Goal: Download file/media

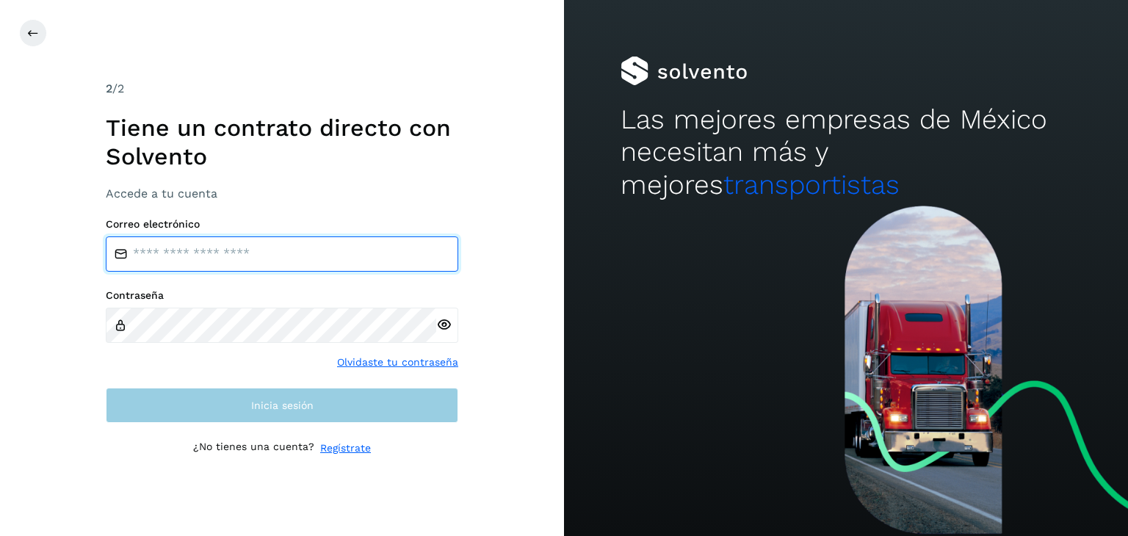
type input "**********"
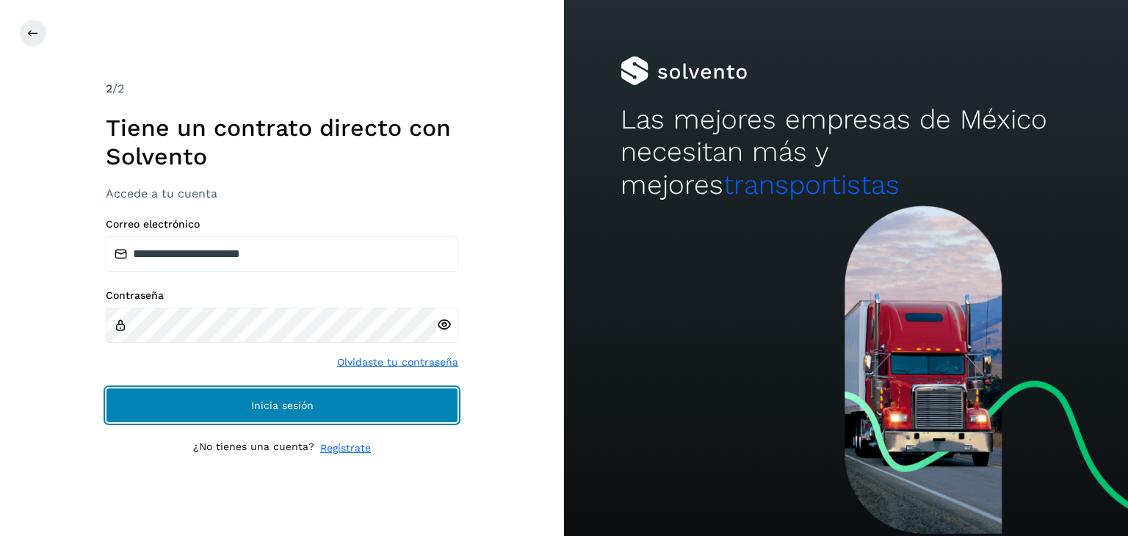
click at [253, 415] on button "Inicia sesión" at bounding box center [282, 405] width 352 height 35
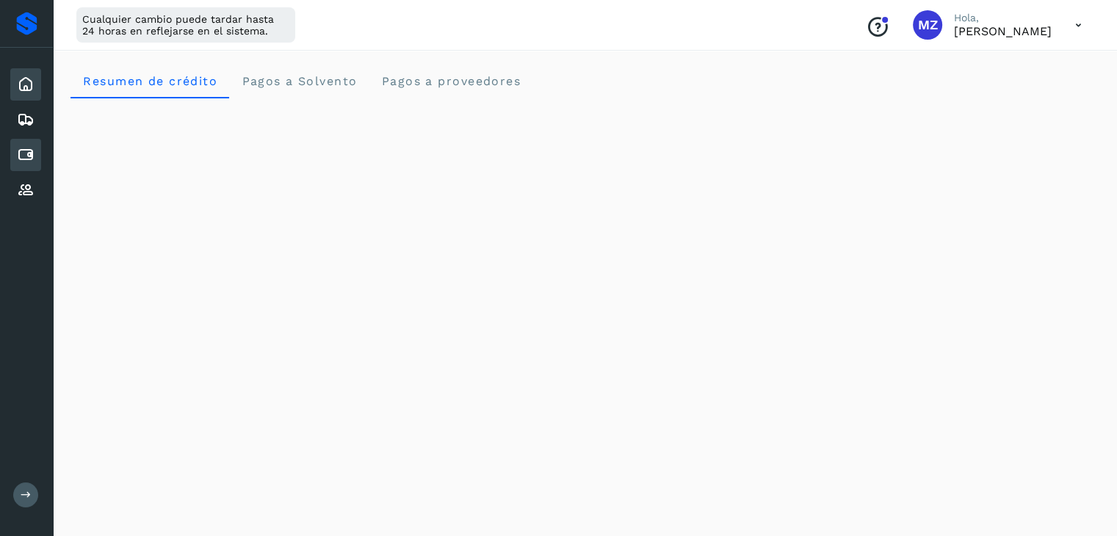
click at [33, 146] on icon at bounding box center [26, 155] width 18 height 18
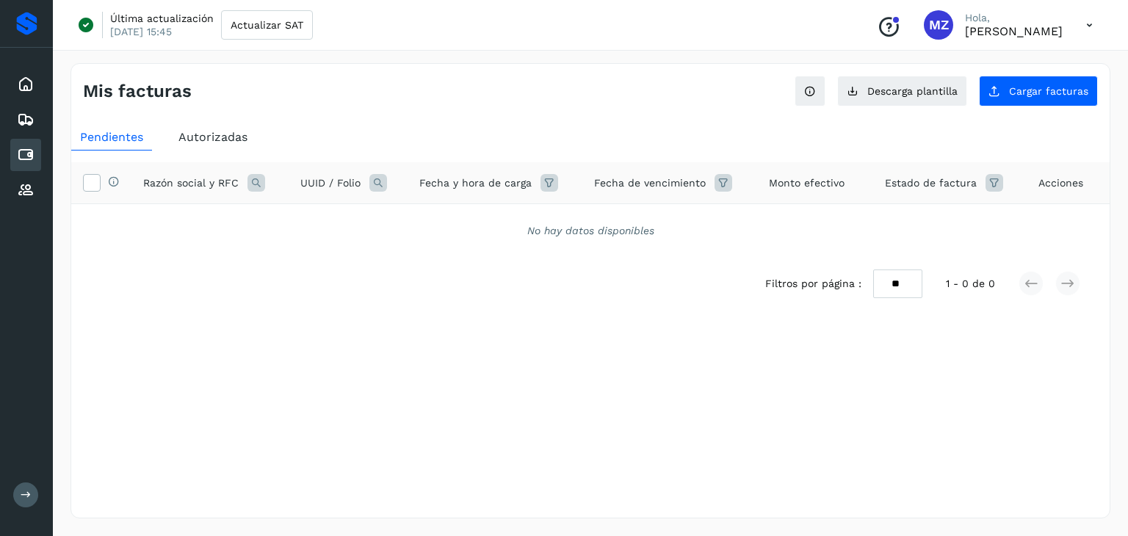
click at [223, 143] on span "Autorizadas" at bounding box center [212, 137] width 69 height 14
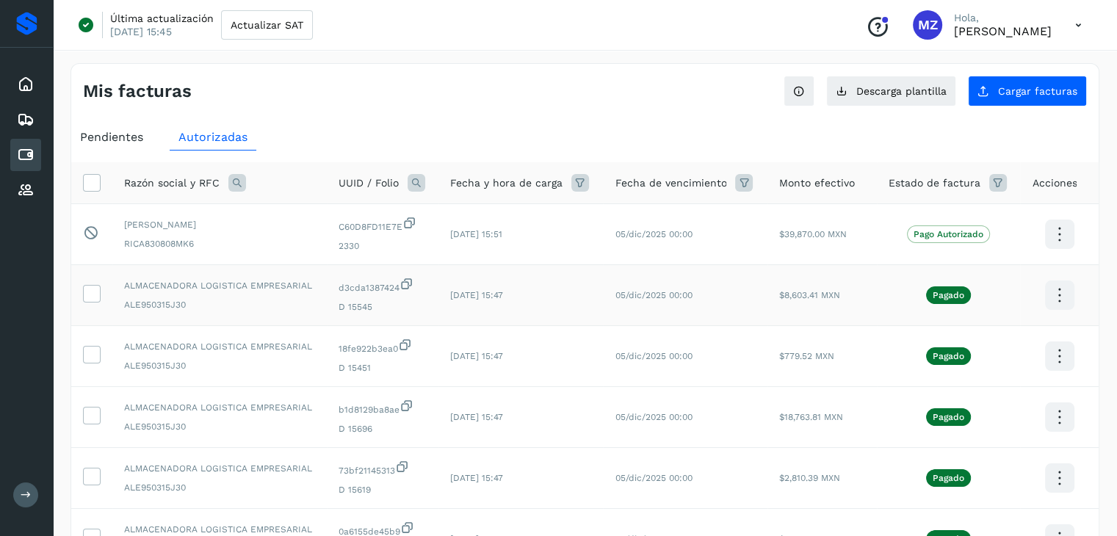
scroll to position [402, 0]
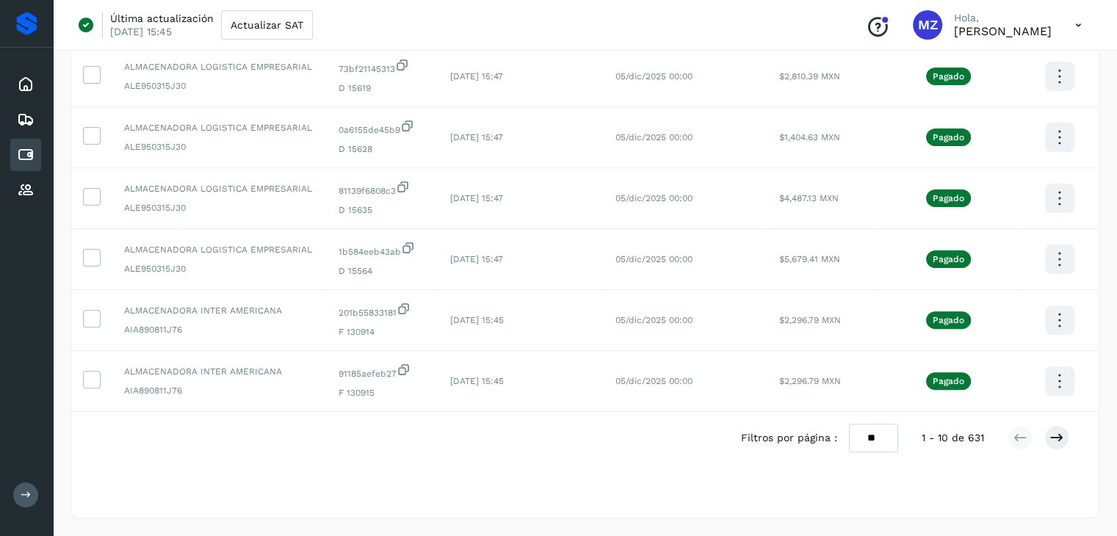
click at [884, 435] on select "** ** **" at bounding box center [873, 438] width 49 height 29
select select "**"
click at [849, 424] on select "** ** **" at bounding box center [873, 438] width 49 height 29
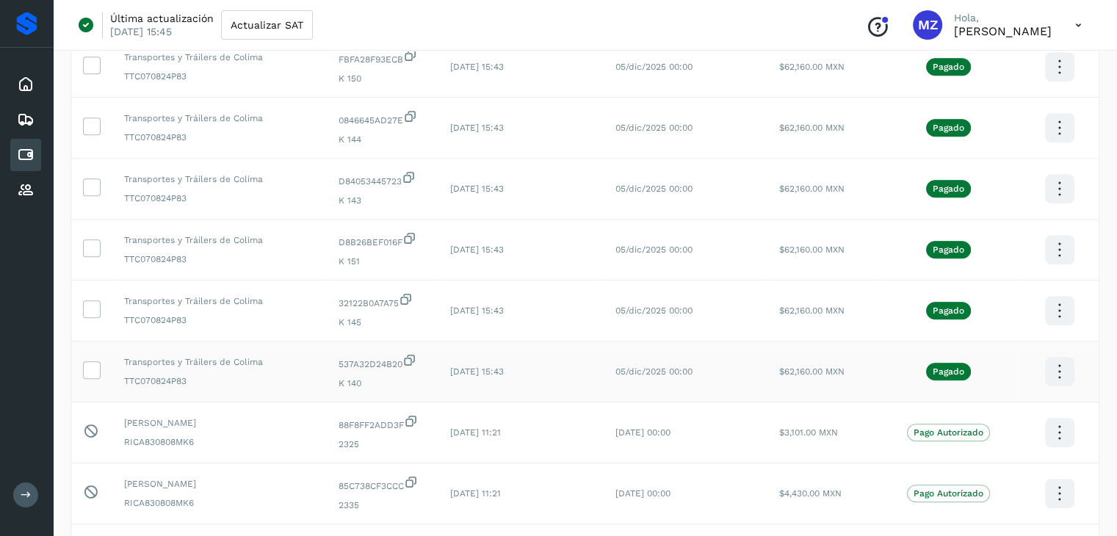
scroll to position [0, 0]
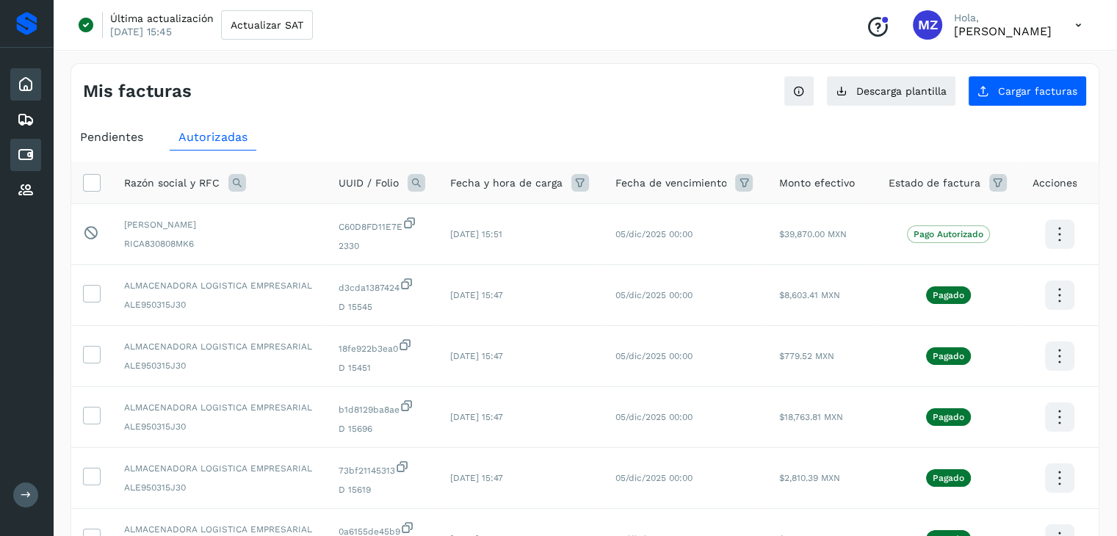
click at [23, 73] on div "Inicio" at bounding box center [25, 84] width 31 height 32
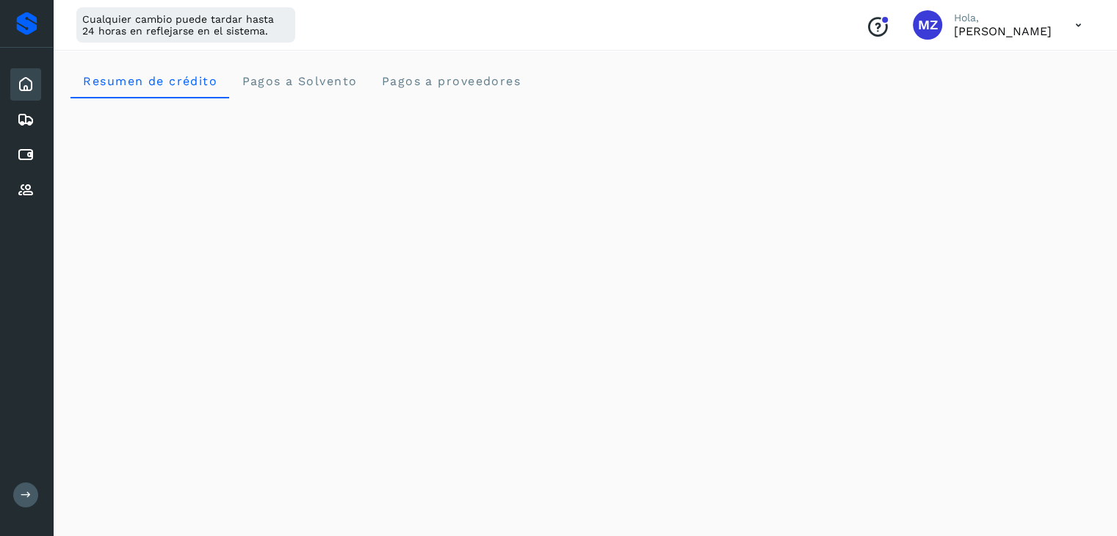
scroll to position [468, 0]
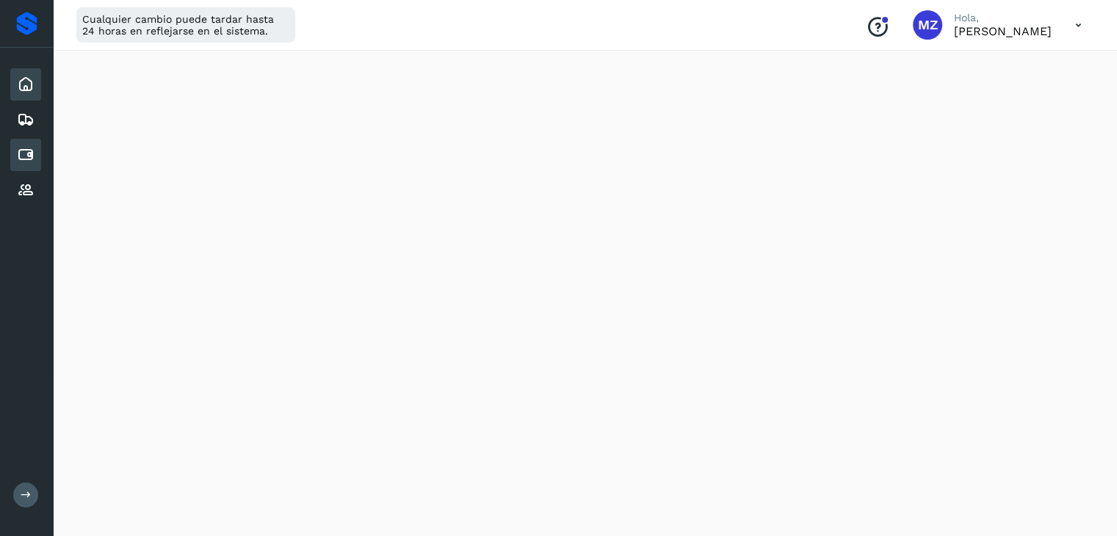
click at [29, 148] on icon at bounding box center [26, 155] width 18 height 18
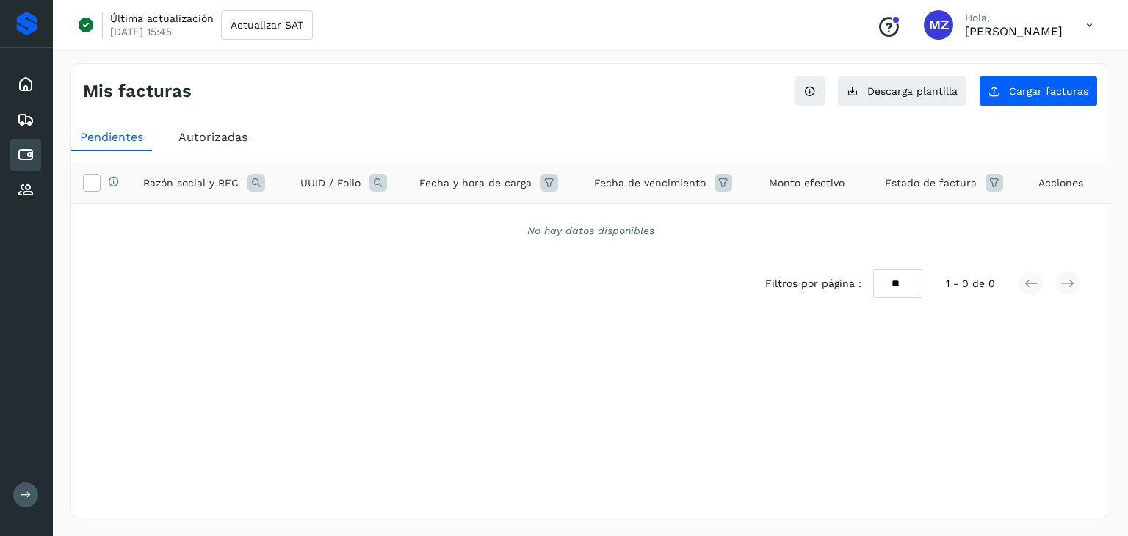
click at [203, 124] on div "Autorizadas" at bounding box center [213, 137] width 87 height 26
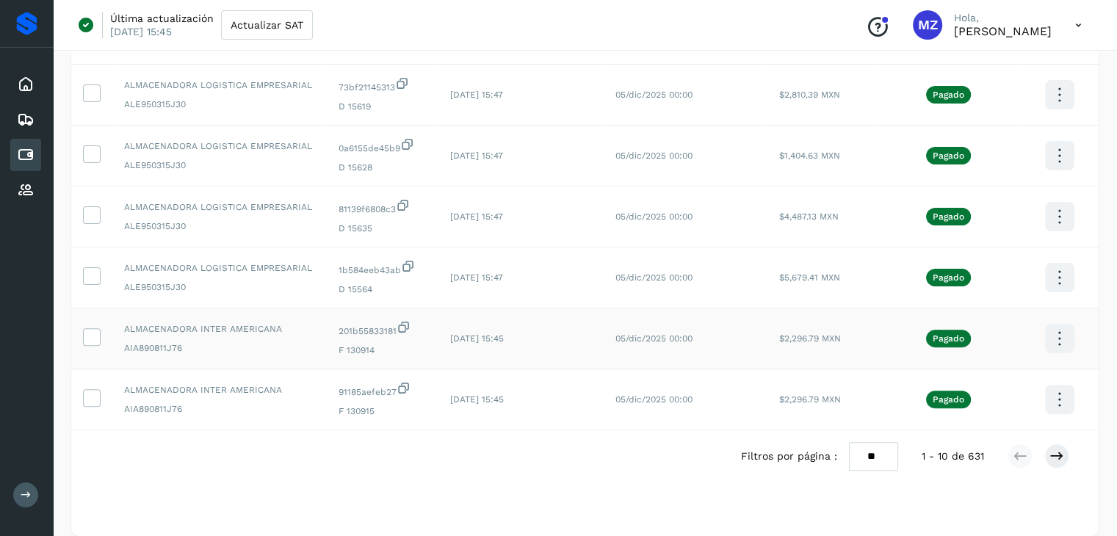
scroll to position [402, 0]
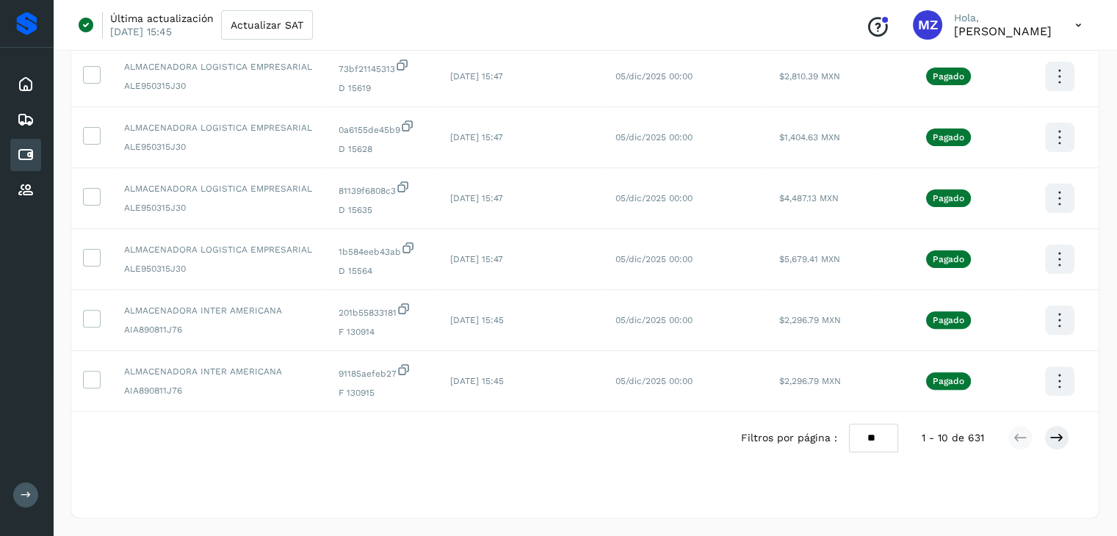
click at [869, 444] on select "** ** **" at bounding box center [873, 438] width 49 height 29
select select "**"
click at [849, 424] on select "** ** **" at bounding box center [873, 438] width 49 height 29
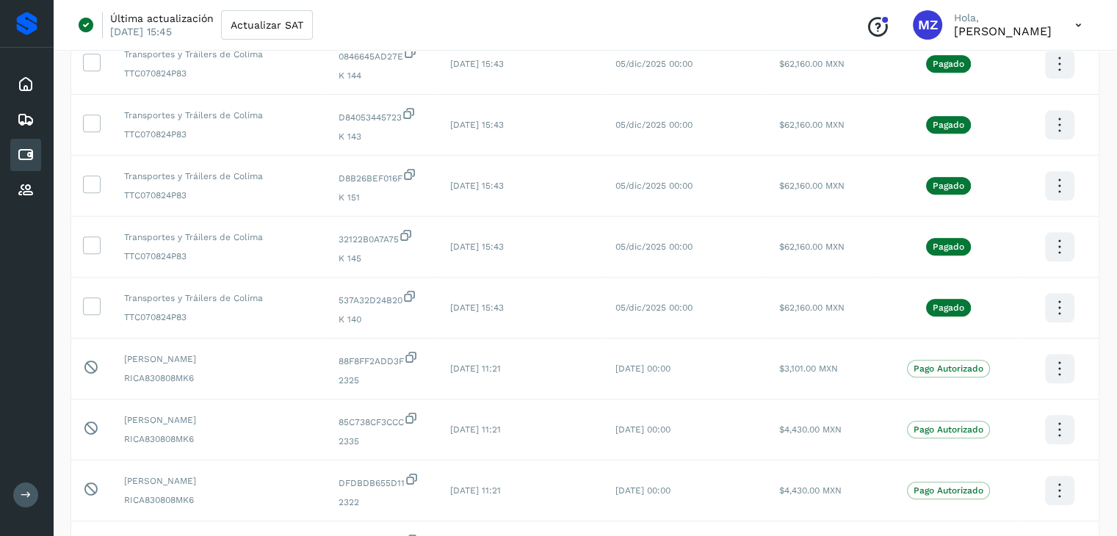
scroll to position [1060, 0]
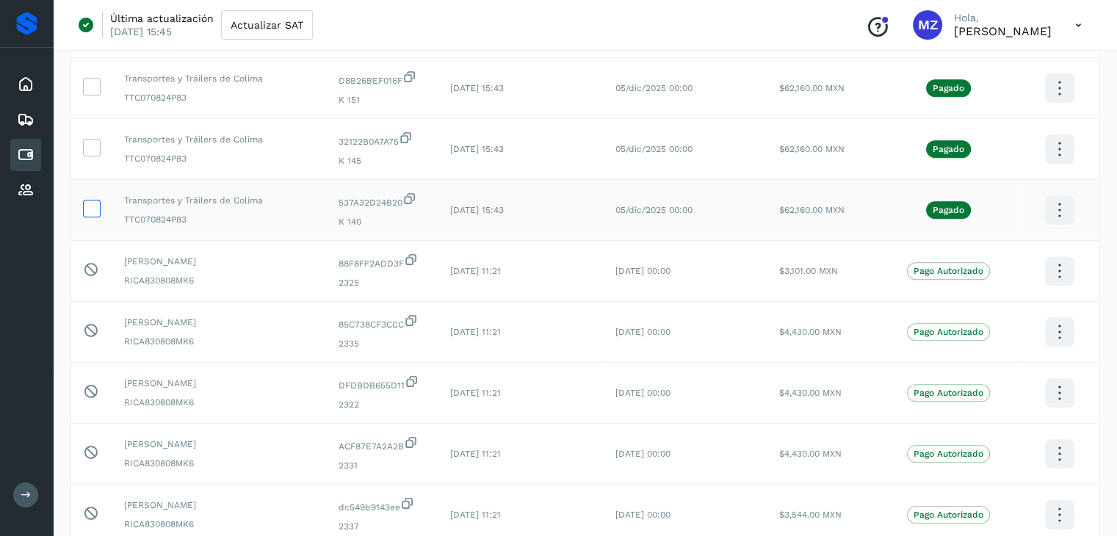
click at [97, 208] on icon at bounding box center [91, 207] width 15 height 15
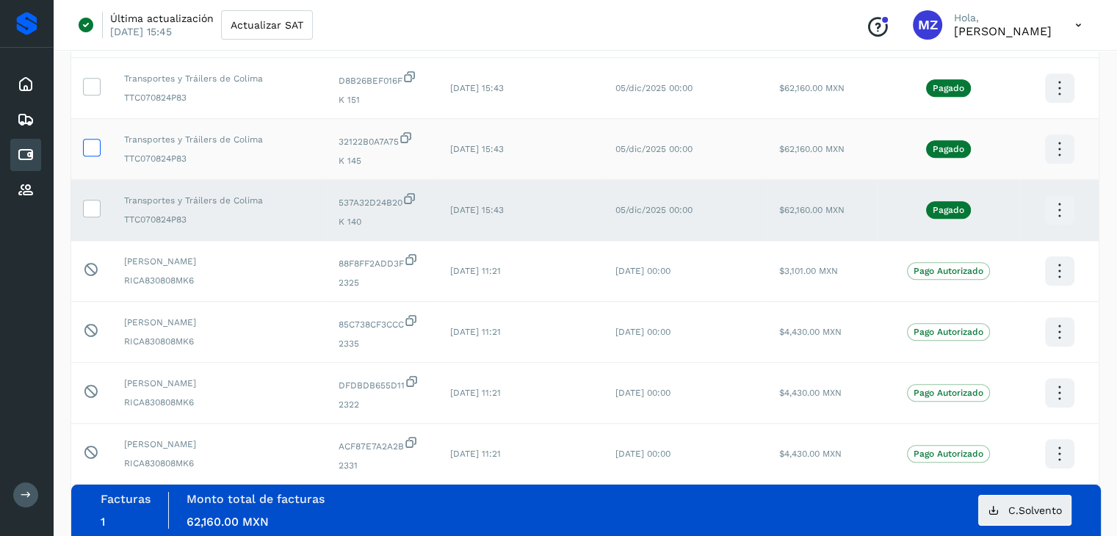
click at [88, 151] on icon at bounding box center [91, 146] width 15 height 15
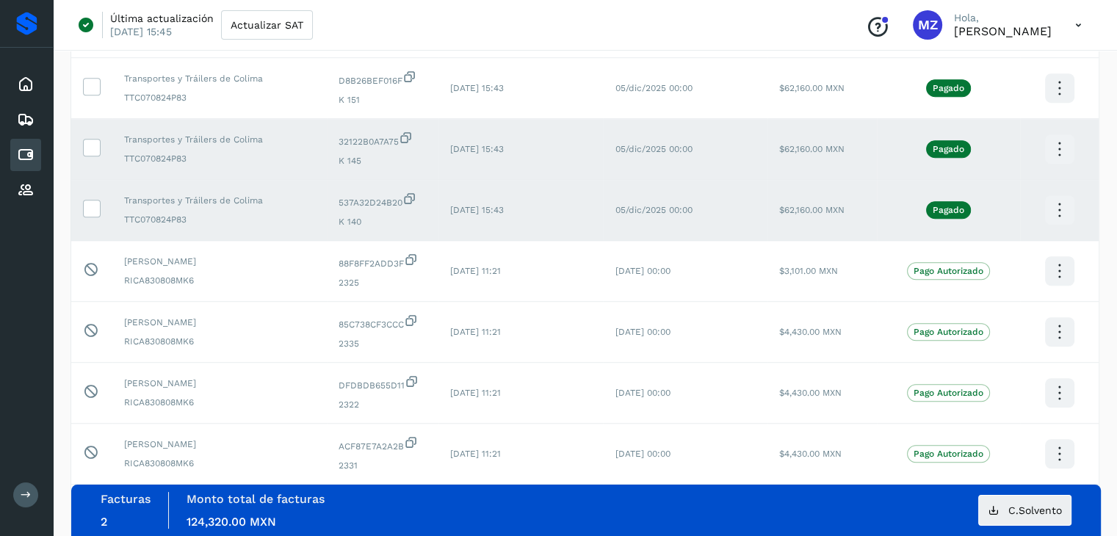
click at [1063, 216] on icon at bounding box center [1059, 210] width 35 height 35
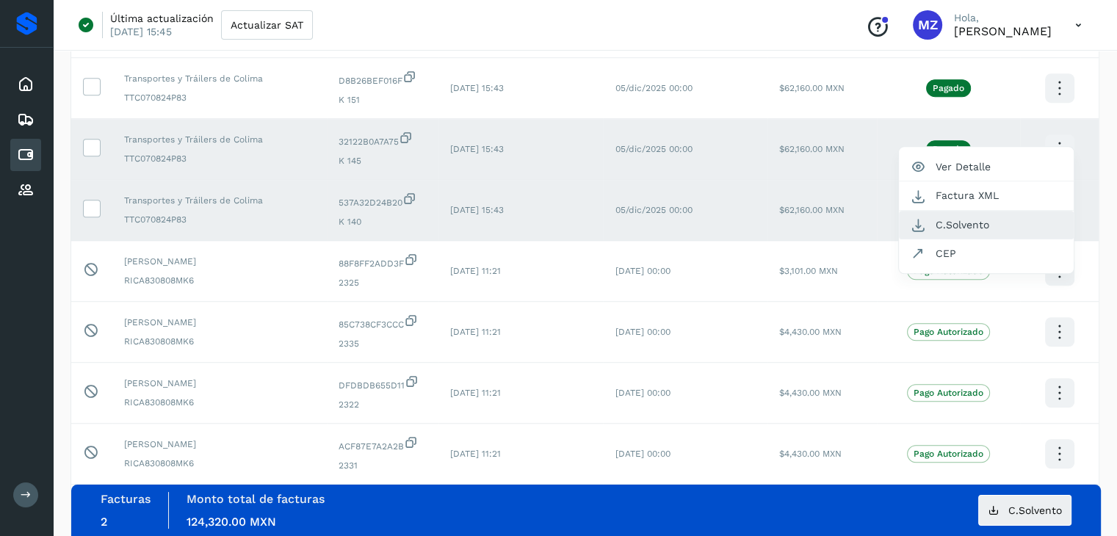
click at [1040, 232] on button "C.Solvento" at bounding box center [986, 225] width 175 height 29
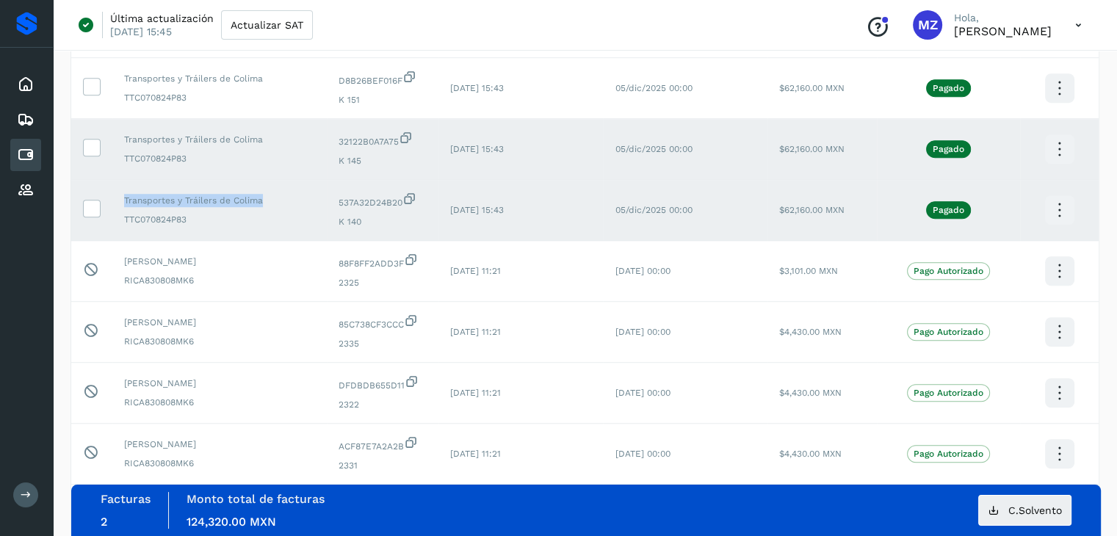
drag, startPoint x: 261, startPoint y: 206, endPoint x: 124, endPoint y: 203, distance: 137.3
click at [124, 203] on span "Transportes y Tráilers de Colima" at bounding box center [219, 200] width 191 height 13
copy span "Transportes y Tráilers de Colima"
click at [1058, 209] on icon at bounding box center [1059, 210] width 35 height 35
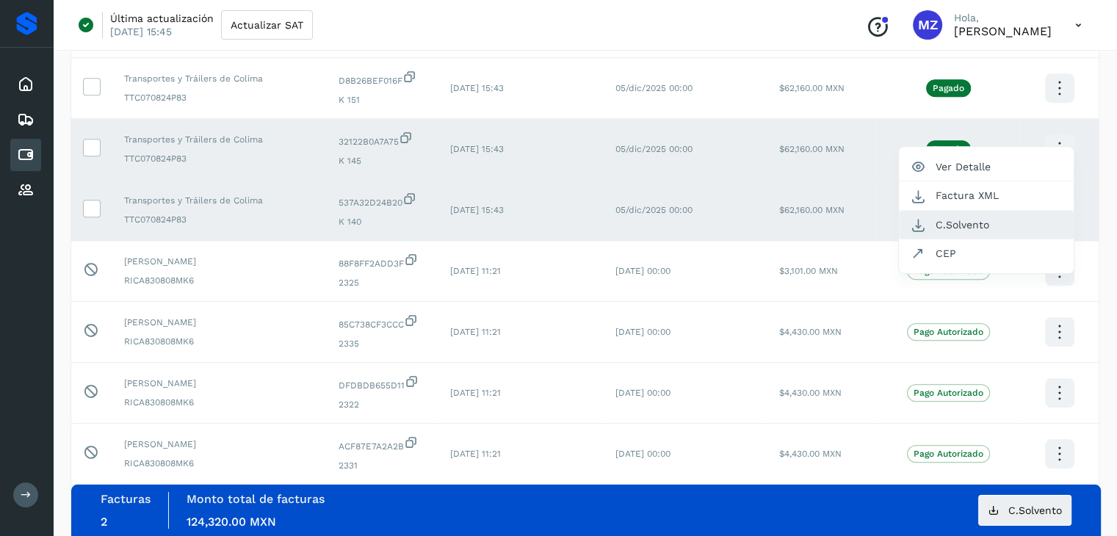
click at [1027, 221] on button "C.Solvento" at bounding box center [986, 225] width 175 height 29
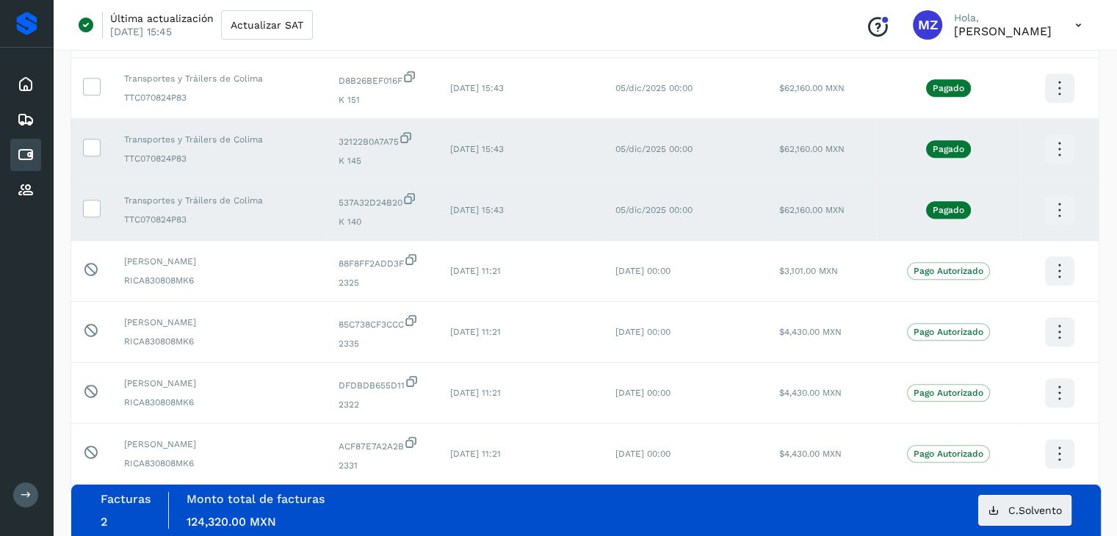
click at [1055, 151] on icon at bounding box center [1059, 149] width 35 height 35
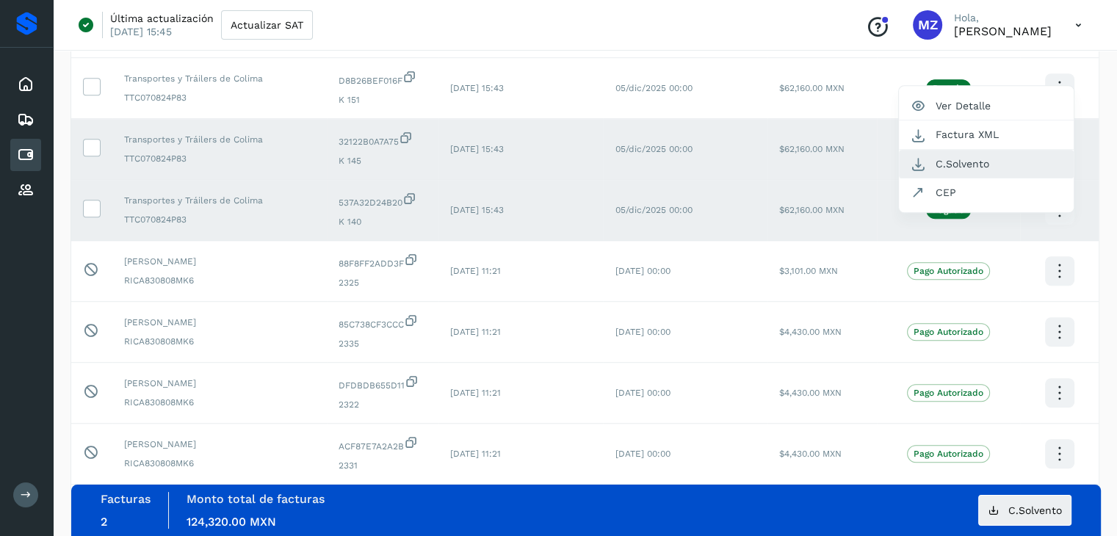
click at [956, 171] on button "C.Solvento" at bounding box center [986, 164] width 175 height 29
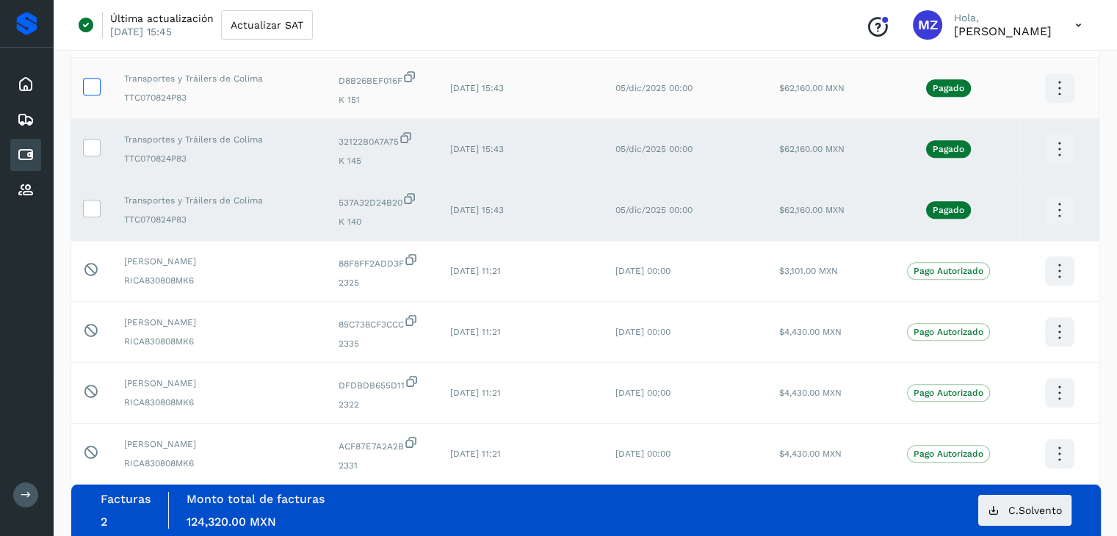
click at [91, 89] on icon at bounding box center [91, 85] width 15 height 15
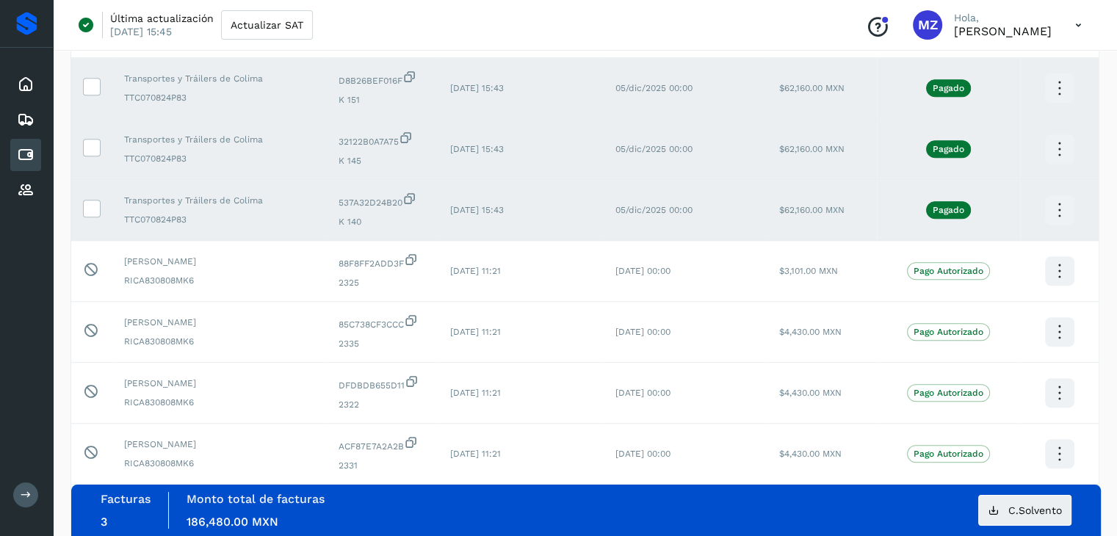
click at [1061, 94] on icon at bounding box center [1059, 88] width 35 height 35
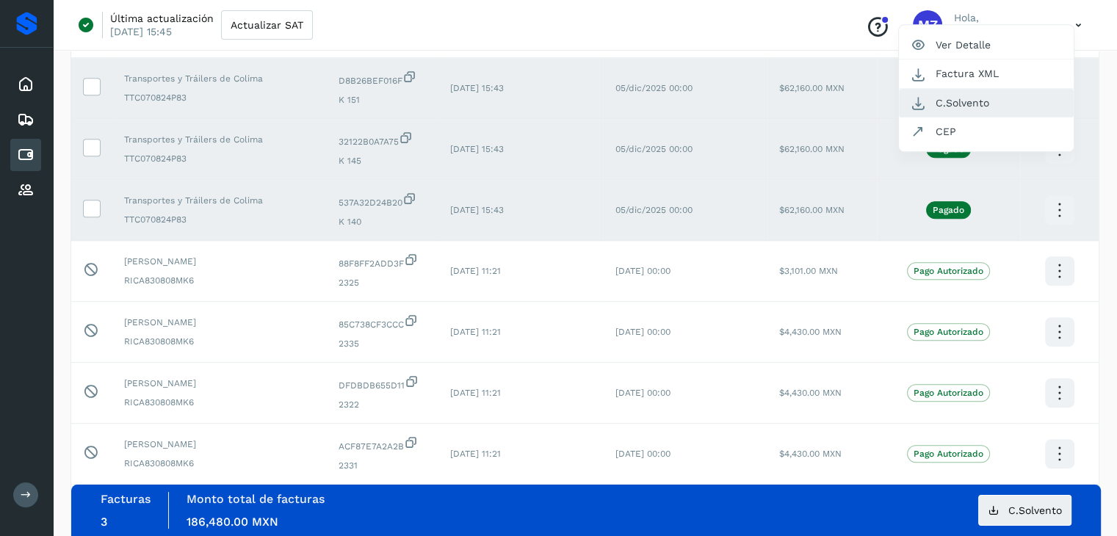
click at [971, 106] on button "C.Solvento" at bounding box center [986, 103] width 175 height 29
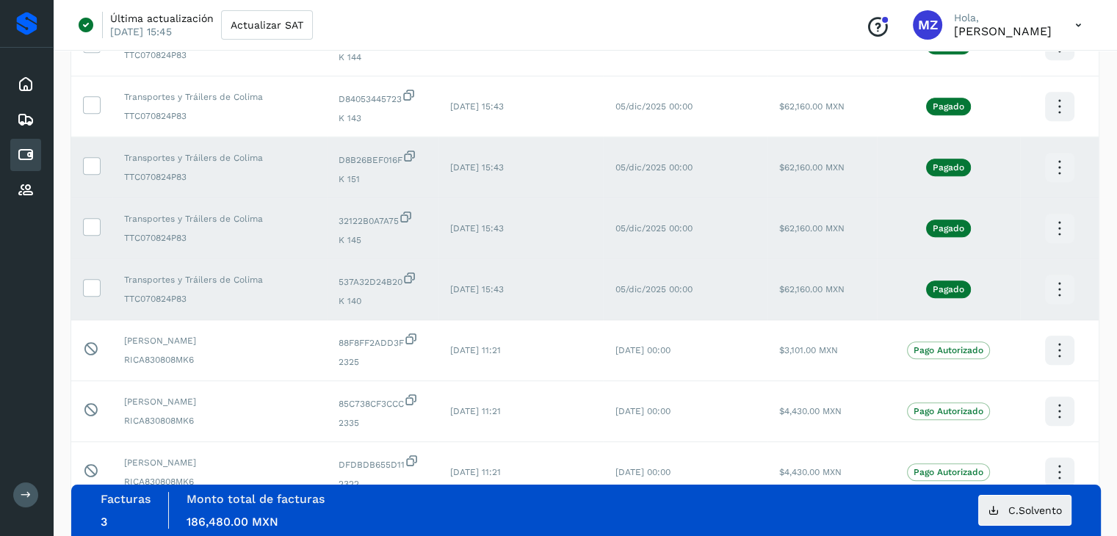
scroll to position [922, 0]
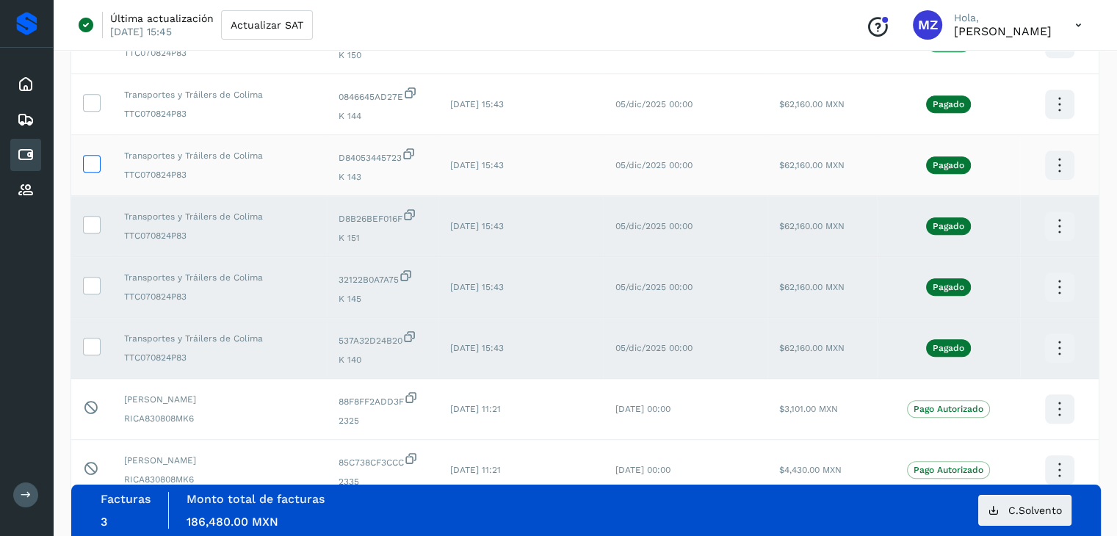
click at [96, 170] on icon at bounding box center [91, 162] width 15 height 15
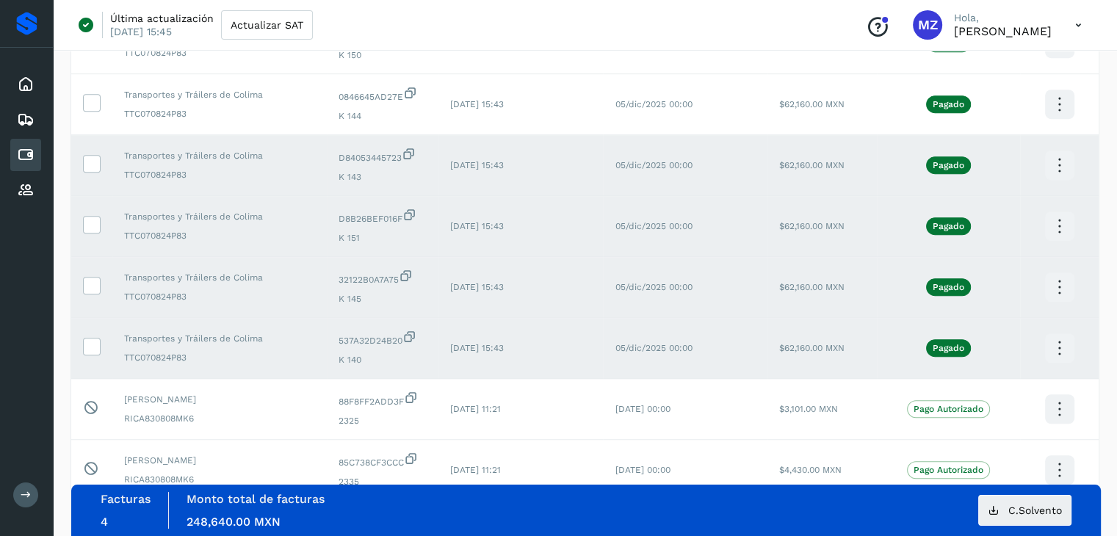
click at [1063, 165] on icon at bounding box center [1059, 165] width 35 height 35
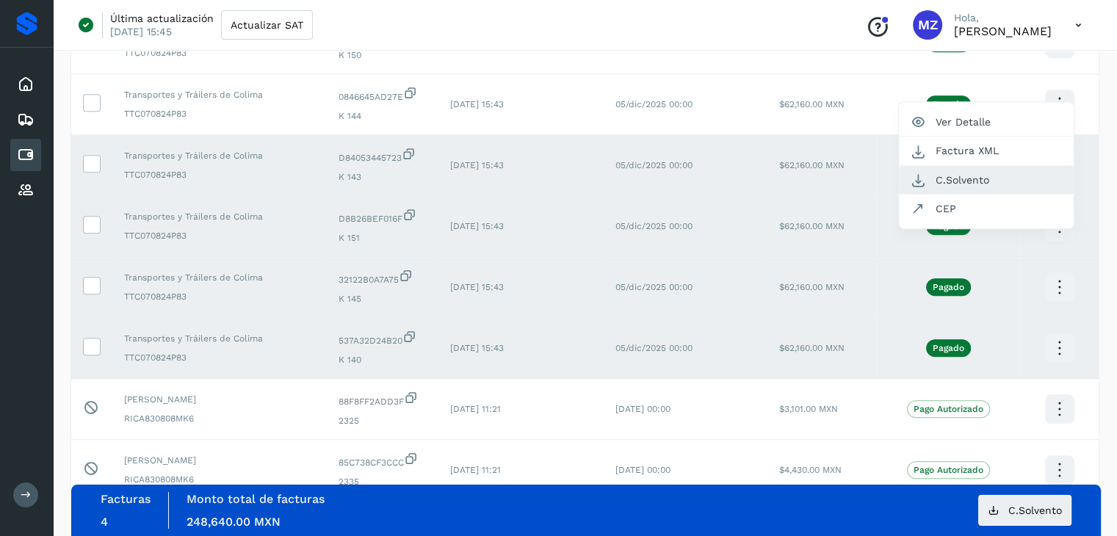
click at [998, 184] on button "C.Solvento" at bounding box center [986, 180] width 175 height 29
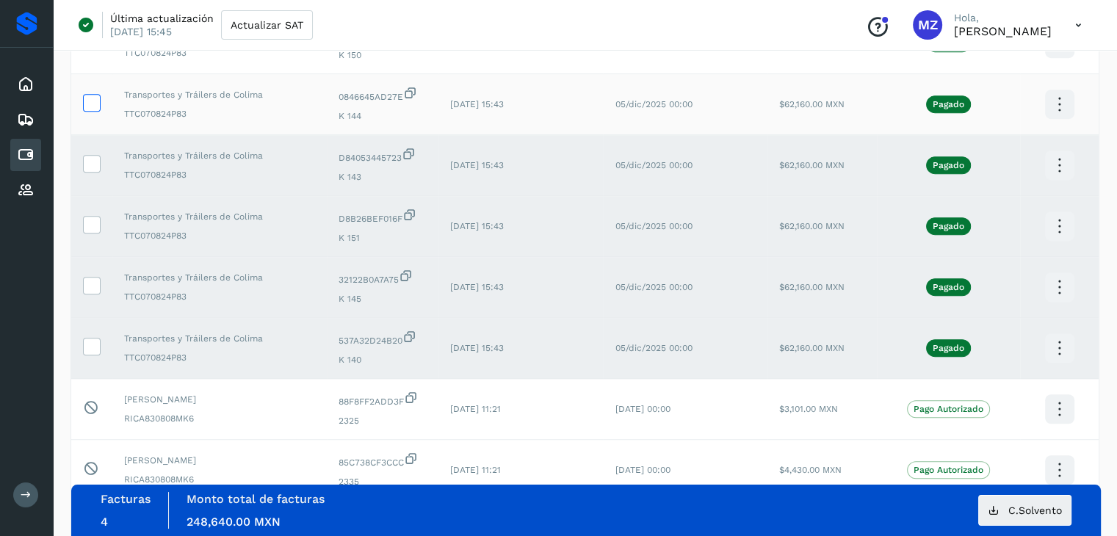
click at [94, 104] on icon at bounding box center [91, 101] width 15 height 15
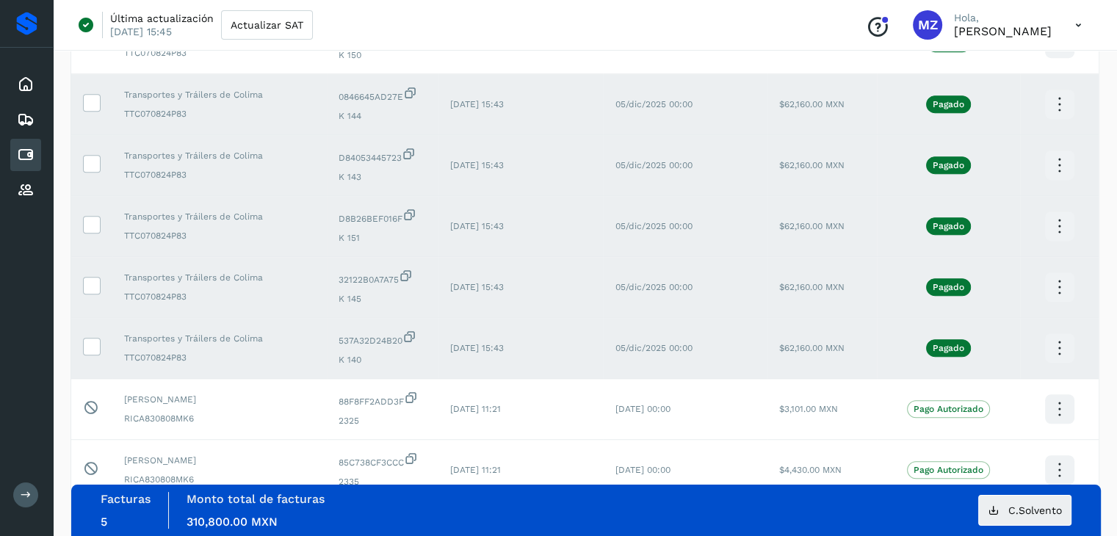
click at [1057, 115] on icon at bounding box center [1059, 104] width 35 height 35
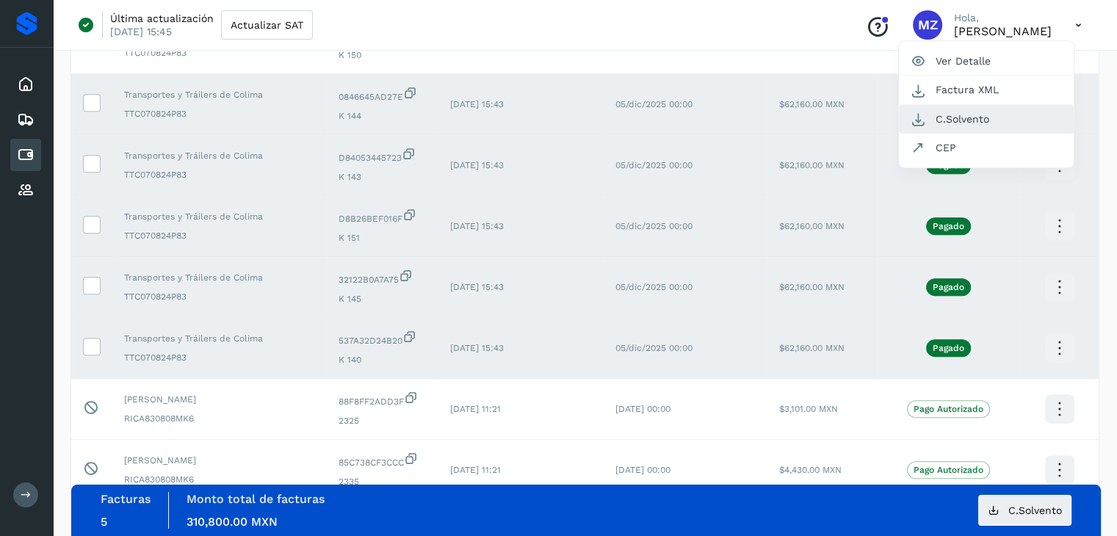
click at [972, 126] on button "C.Solvento" at bounding box center [986, 119] width 175 height 29
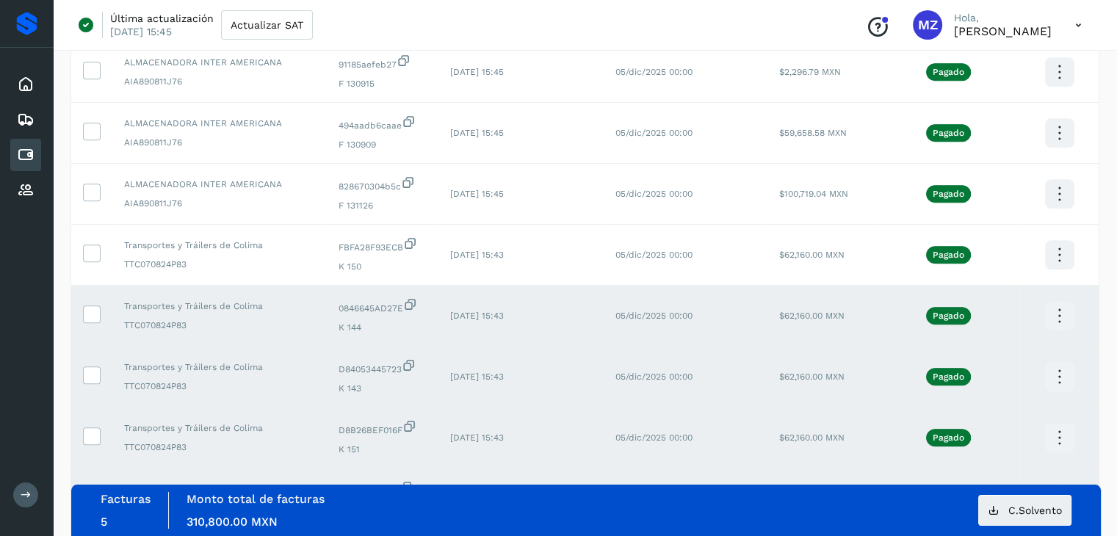
scroll to position [695, 0]
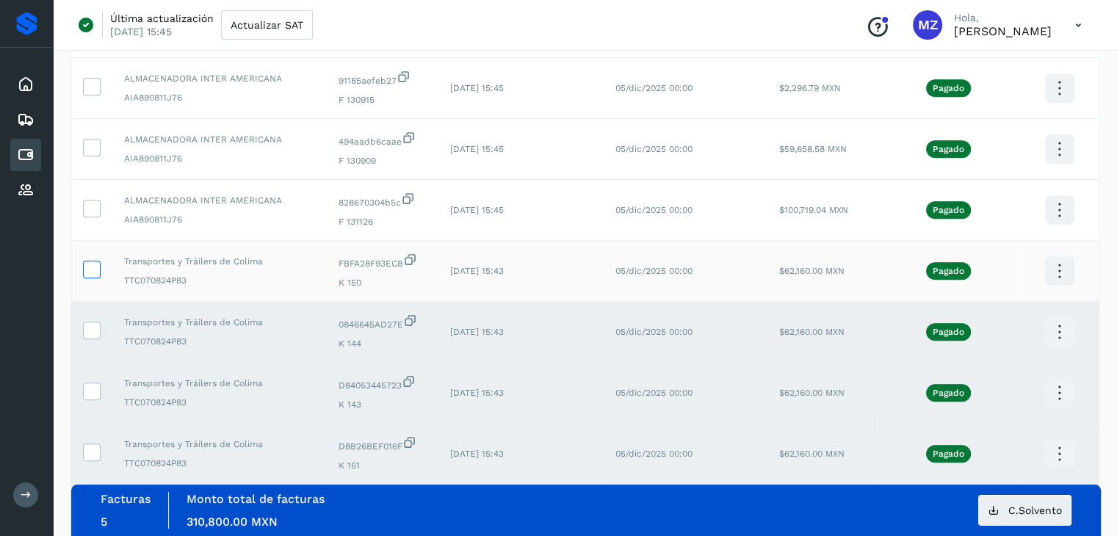
click at [87, 275] on icon at bounding box center [91, 268] width 15 height 15
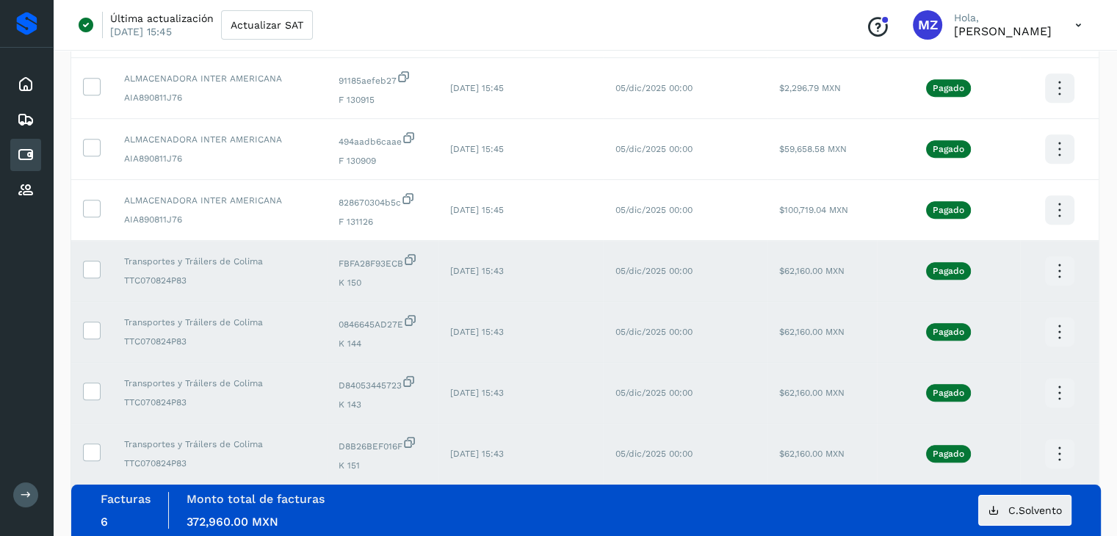
click at [1058, 272] on icon at bounding box center [1059, 271] width 35 height 35
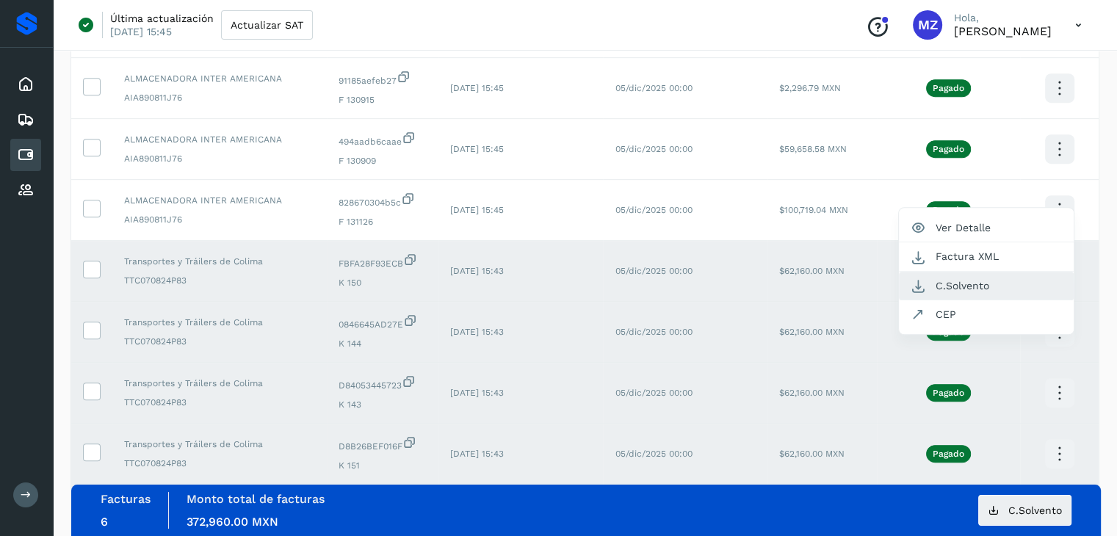
click at [990, 282] on button "C.Solvento" at bounding box center [986, 286] width 175 height 29
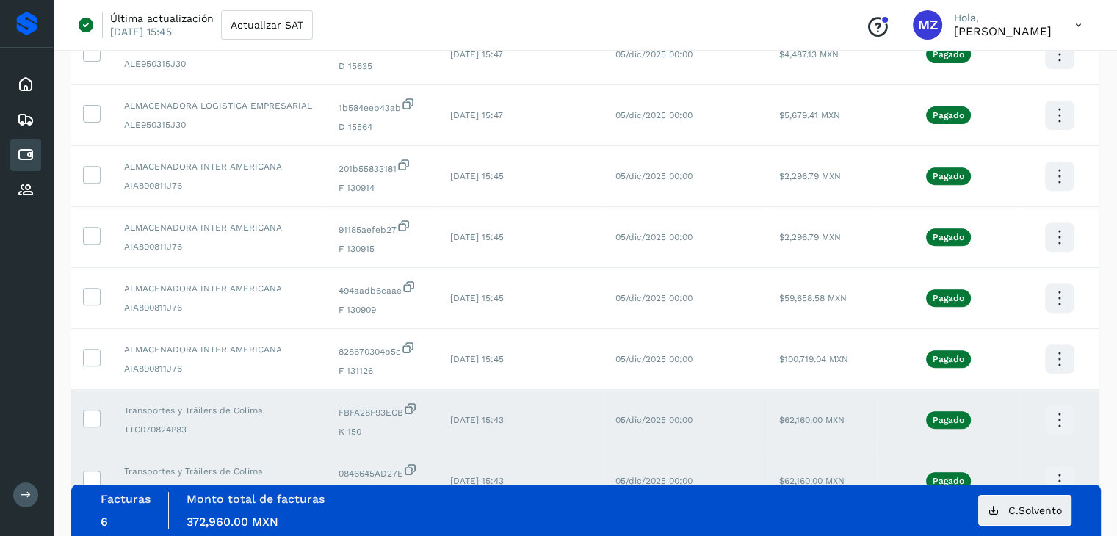
scroll to position [541, 0]
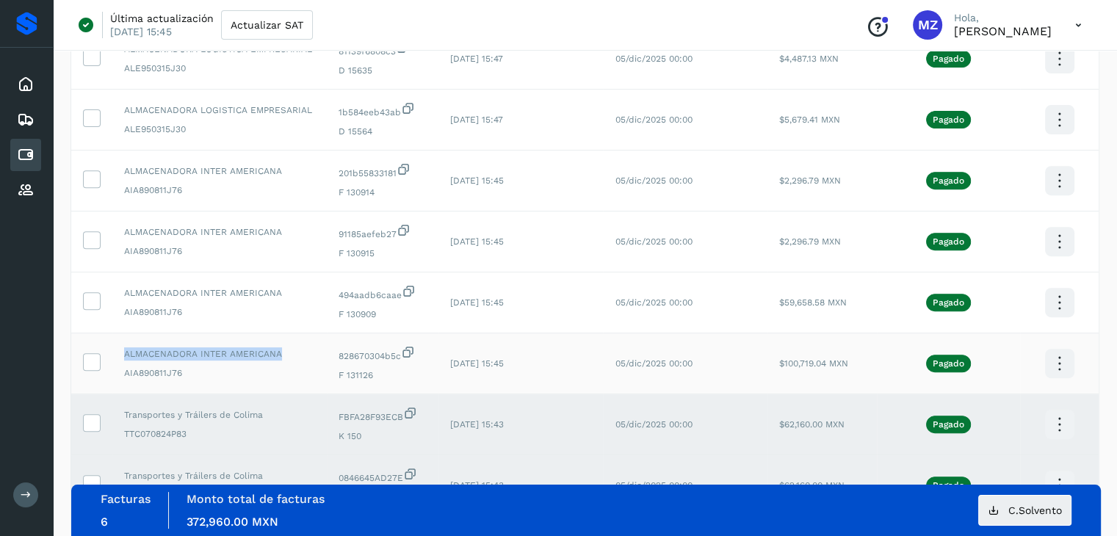
drag, startPoint x: 276, startPoint y: 351, endPoint x: 125, endPoint y: 341, distance: 151.6
click at [125, 341] on td "ALMACENADORA INTER AMERICANA AIA890811J76" at bounding box center [219, 363] width 214 height 61
copy span "ALMACENADORA INTER AMERICANA"
click at [91, 358] on icon at bounding box center [91, 360] width 15 height 15
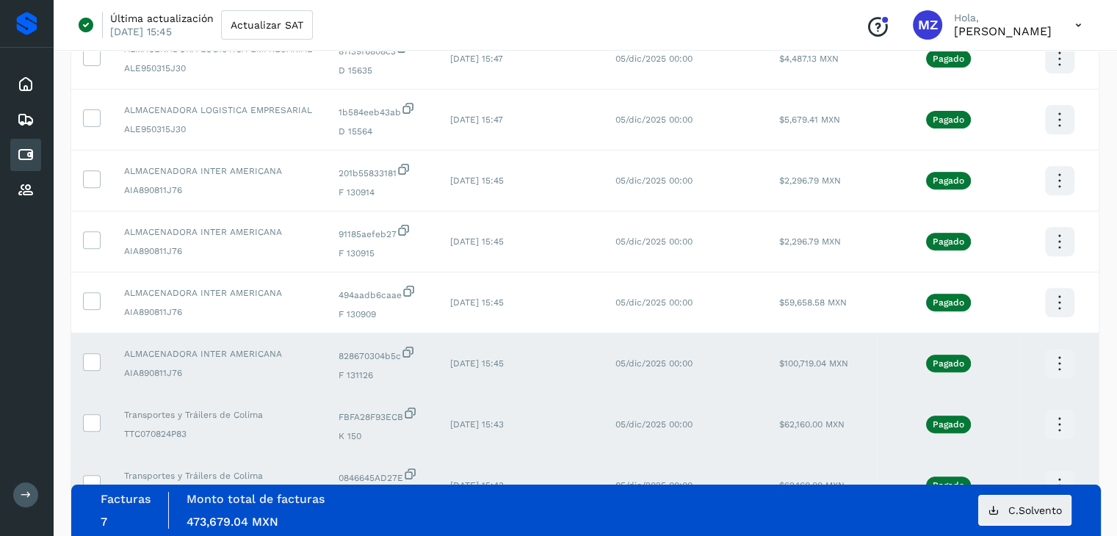
click at [1060, 363] on icon at bounding box center [1059, 364] width 35 height 35
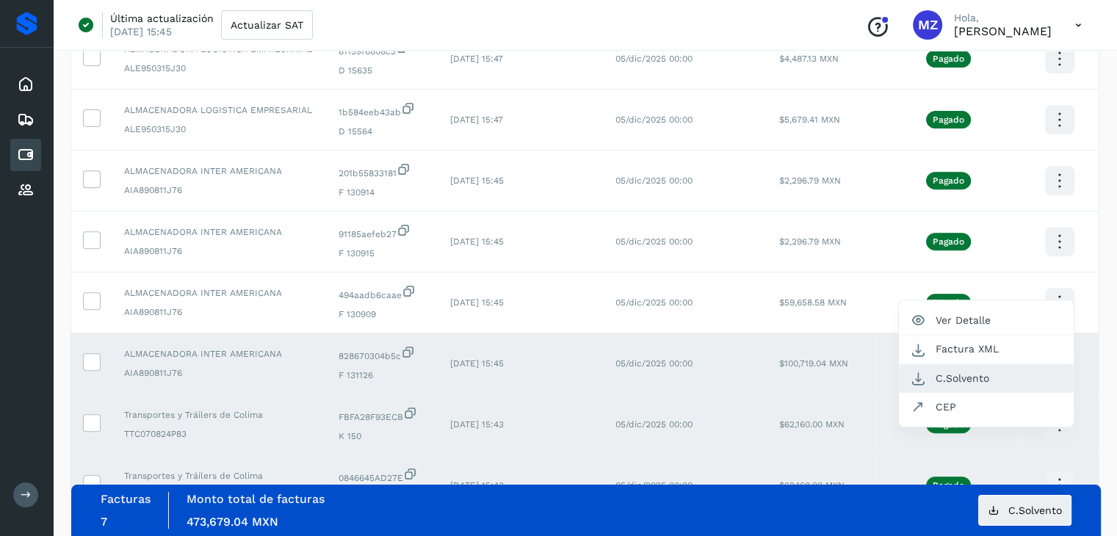
click at [982, 377] on button "C.Solvento" at bounding box center [986, 378] width 175 height 29
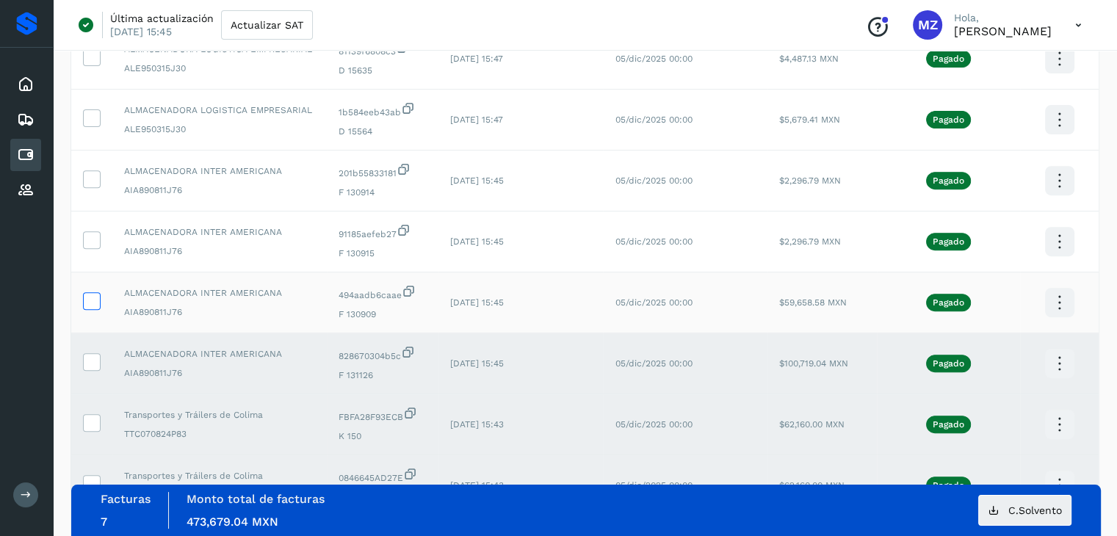
click at [94, 300] on icon at bounding box center [91, 299] width 15 height 15
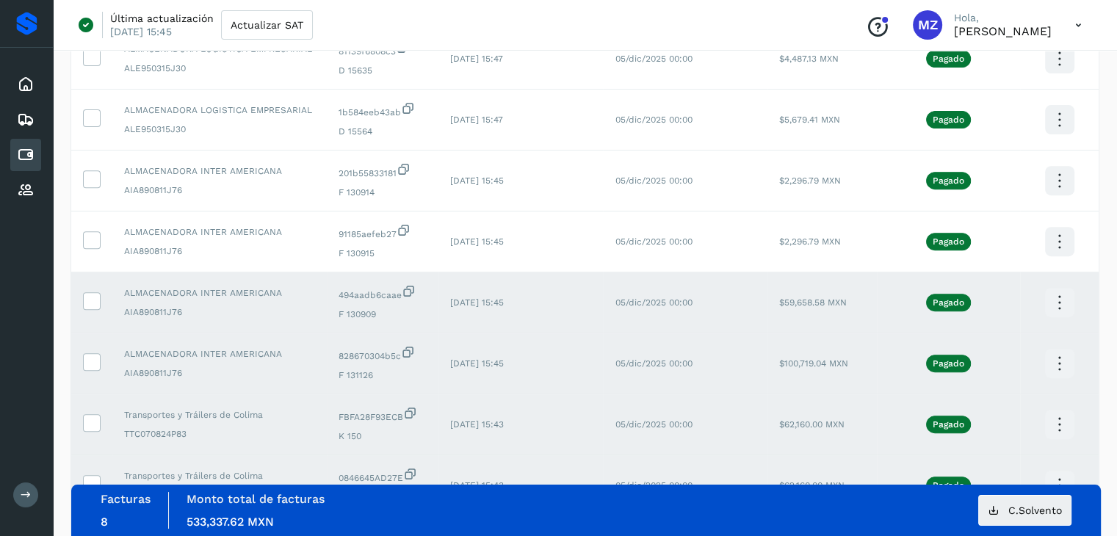
click at [1066, 297] on icon at bounding box center [1059, 303] width 35 height 35
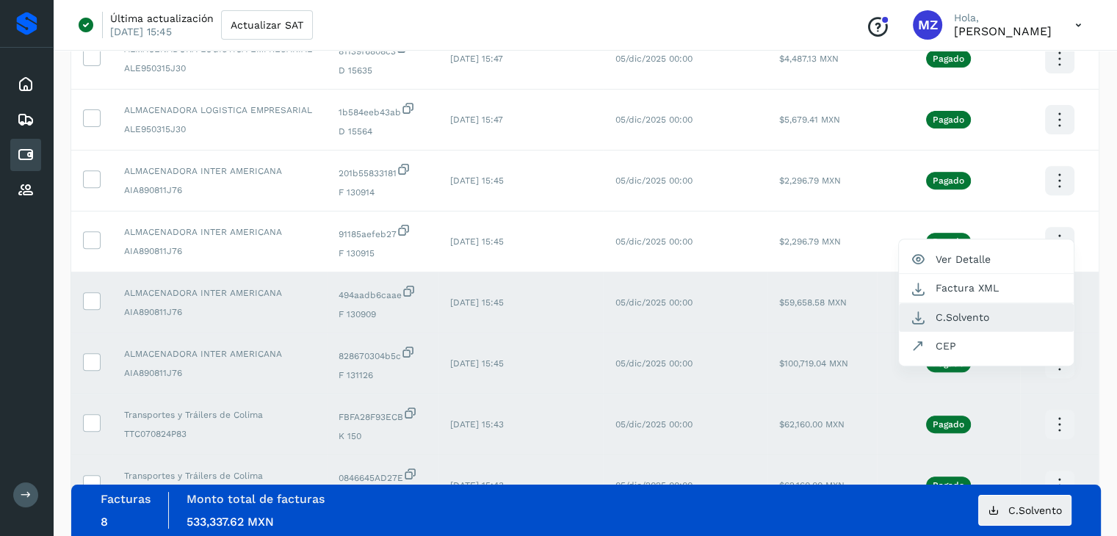
click at [925, 319] on button "C.Solvento" at bounding box center [986, 317] width 175 height 29
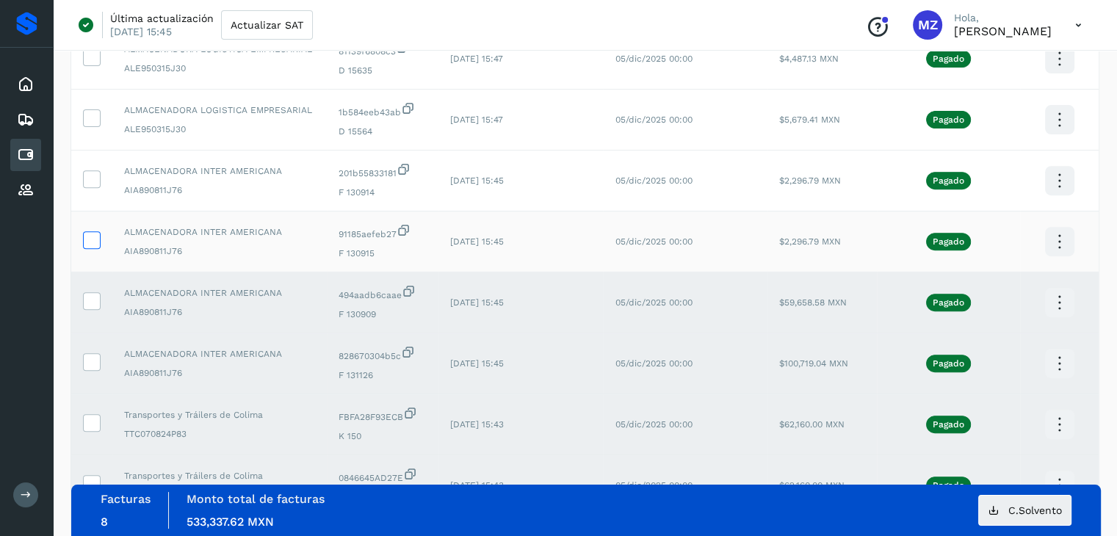
click at [94, 245] on icon at bounding box center [91, 238] width 15 height 15
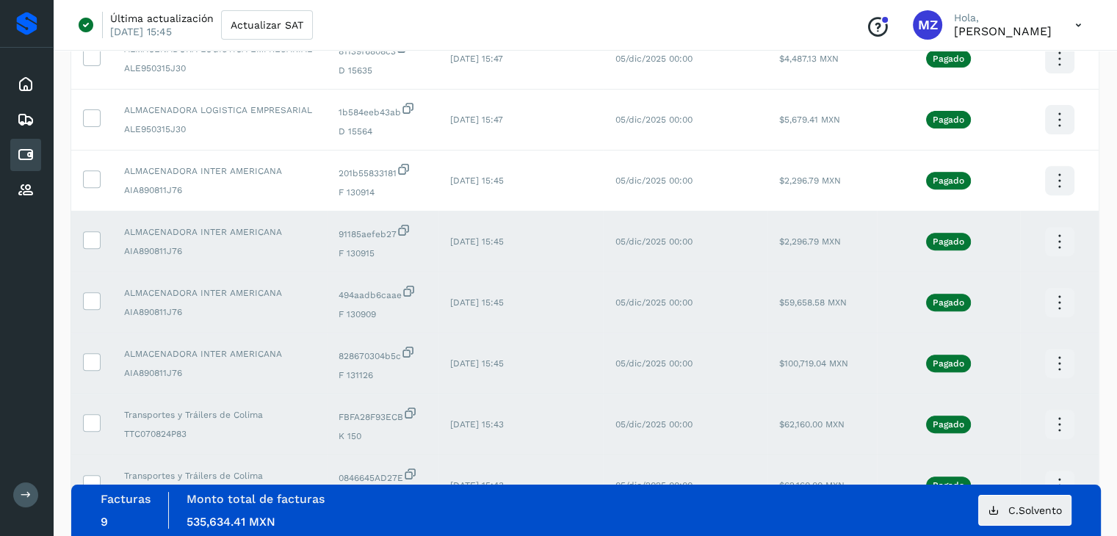
click at [1054, 239] on icon at bounding box center [1059, 242] width 35 height 35
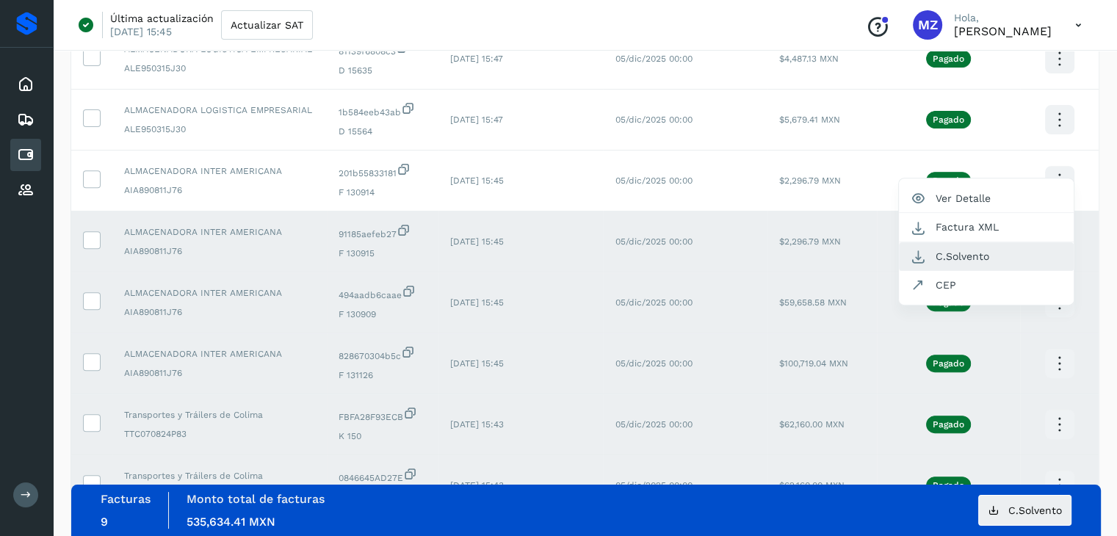
click at [1043, 251] on button "C.Solvento" at bounding box center [986, 256] width 175 height 29
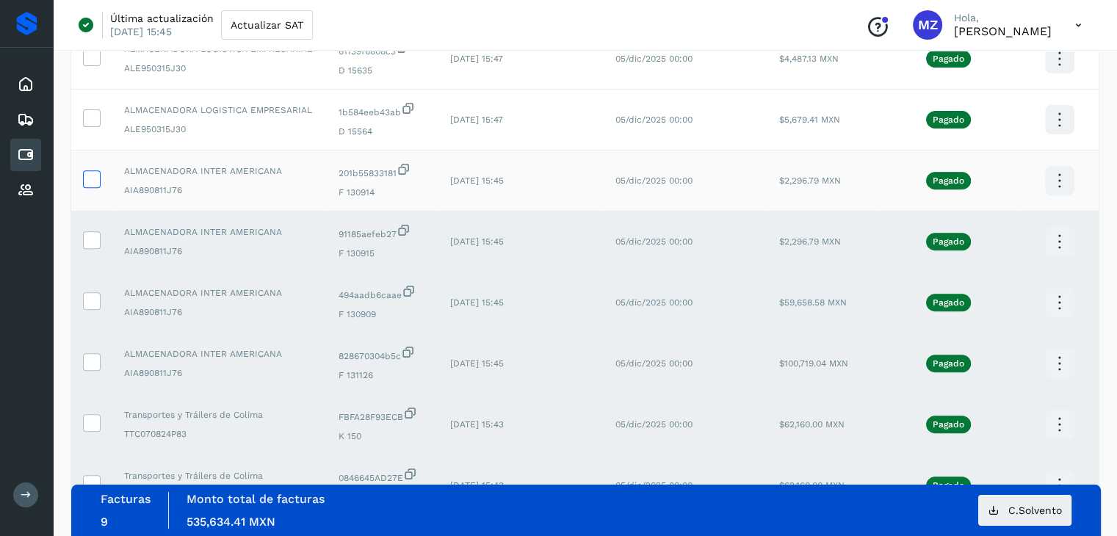
click at [88, 177] on icon at bounding box center [91, 177] width 15 height 15
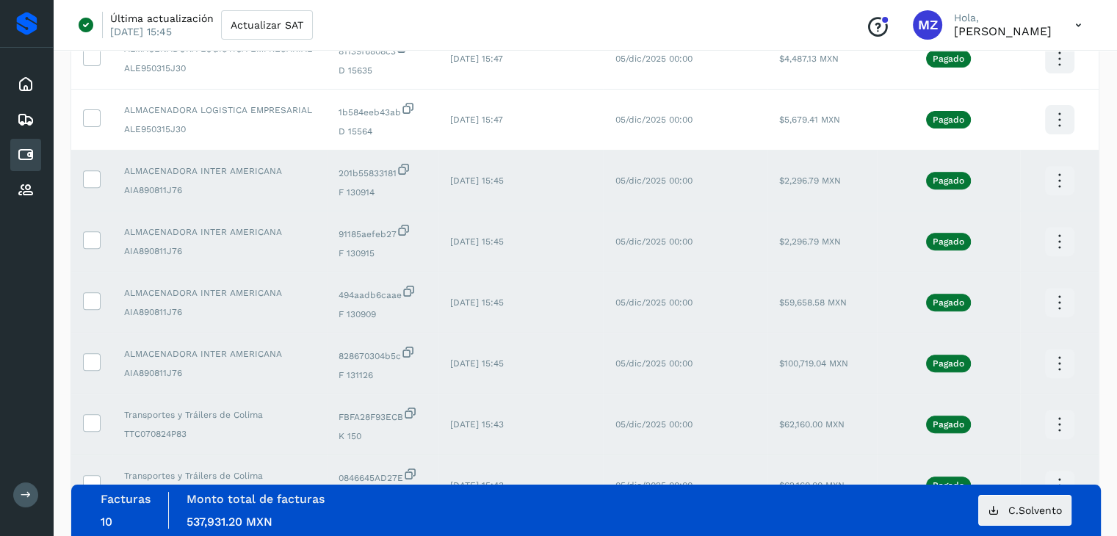
click at [1058, 177] on icon at bounding box center [1059, 181] width 35 height 35
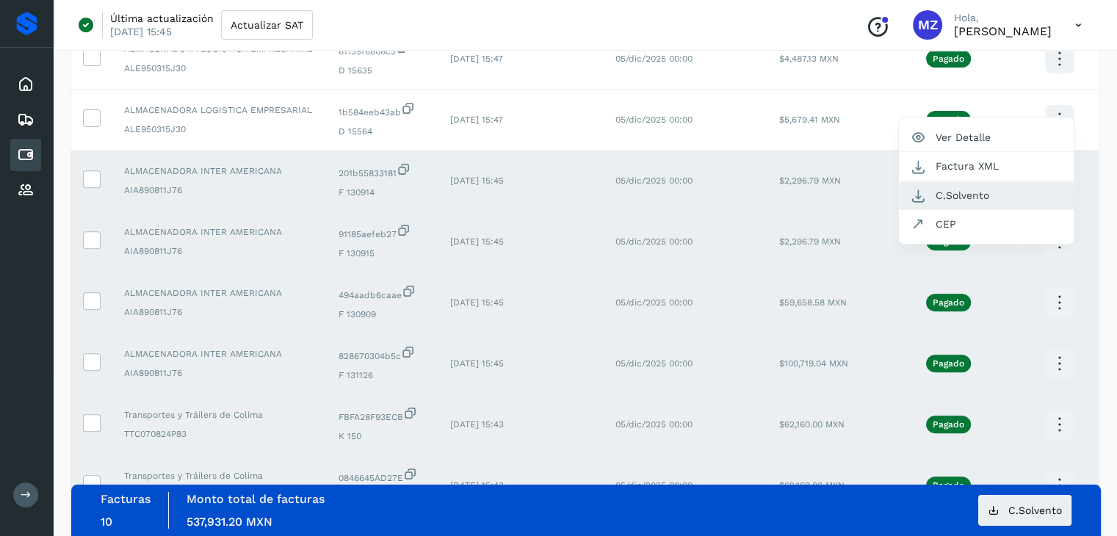
click at [982, 200] on button "C.Solvento" at bounding box center [986, 195] width 175 height 29
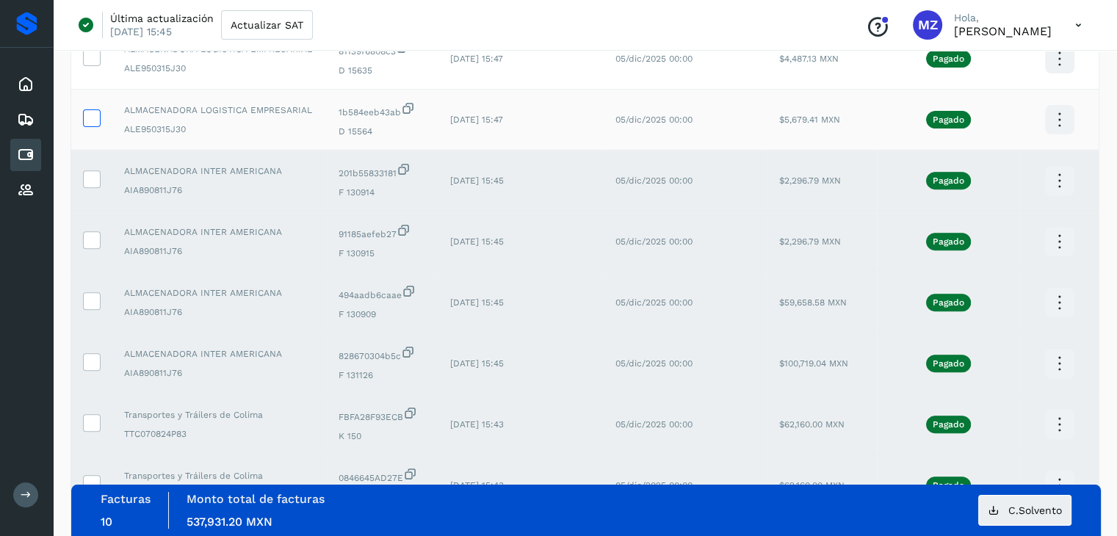
click at [95, 120] on icon at bounding box center [91, 116] width 15 height 15
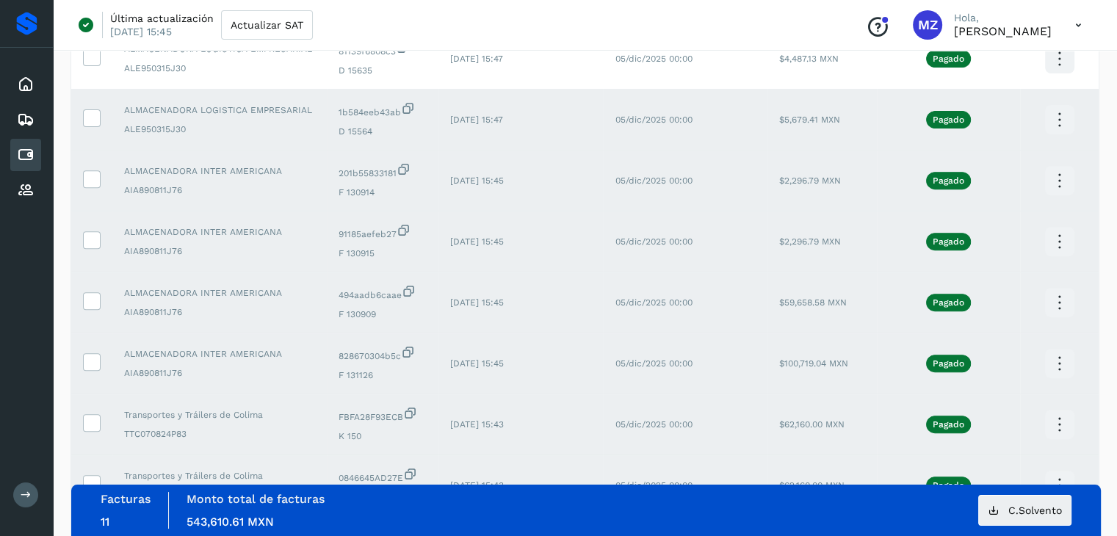
click at [1059, 116] on icon at bounding box center [1059, 120] width 35 height 35
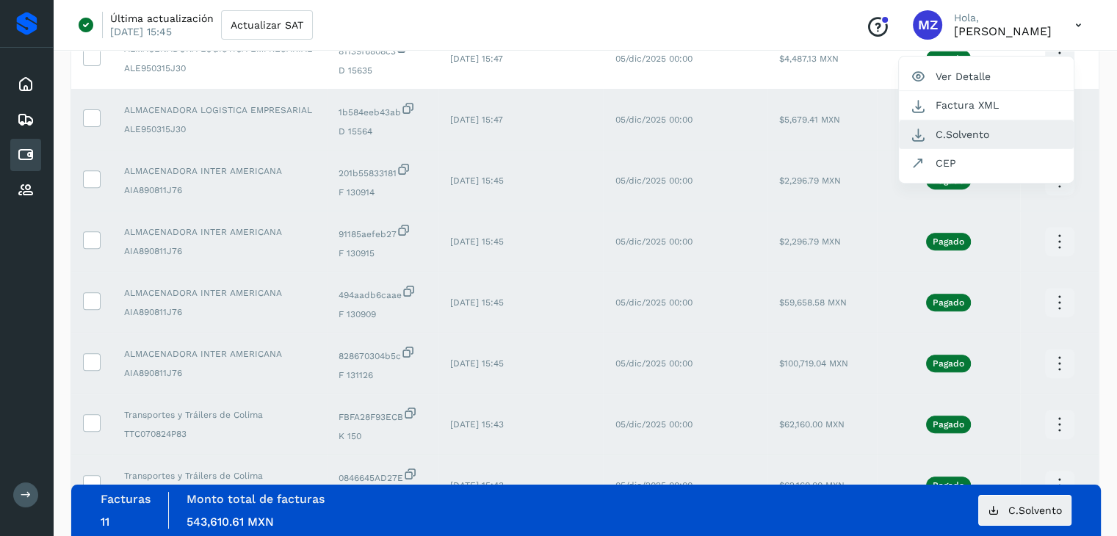
click at [952, 136] on button "C.Solvento" at bounding box center [986, 134] width 175 height 29
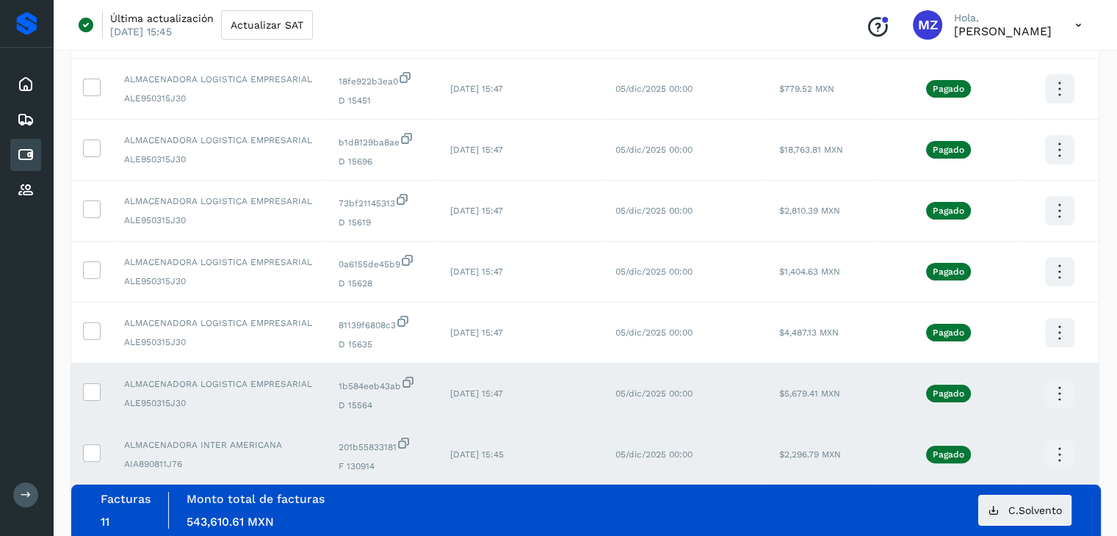
scroll to position [197, 0]
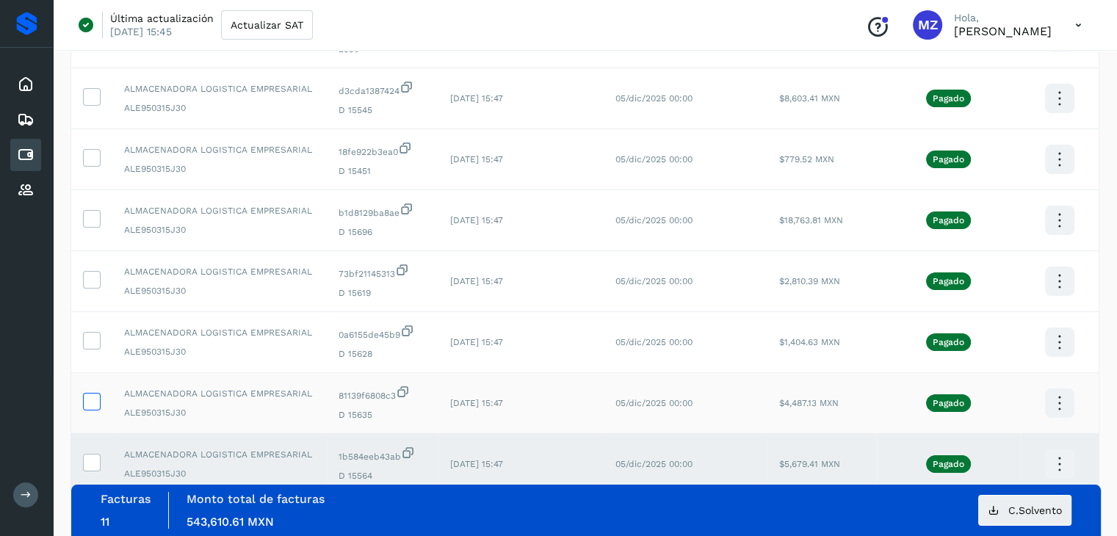
click at [94, 403] on icon at bounding box center [91, 400] width 15 height 15
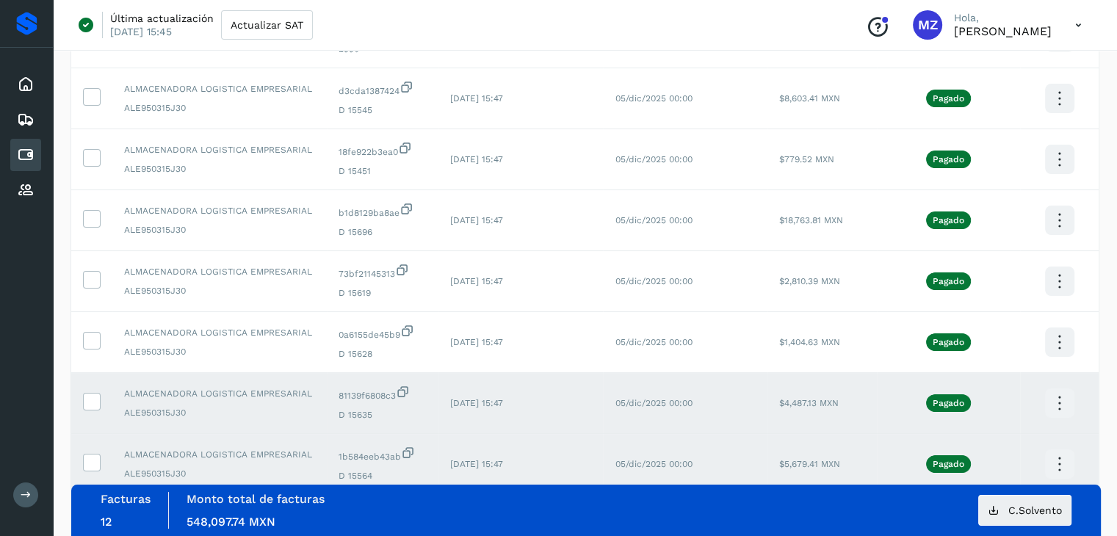
click at [1062, 405] on icon at bounding box center [1059, 403] width 35 height 35
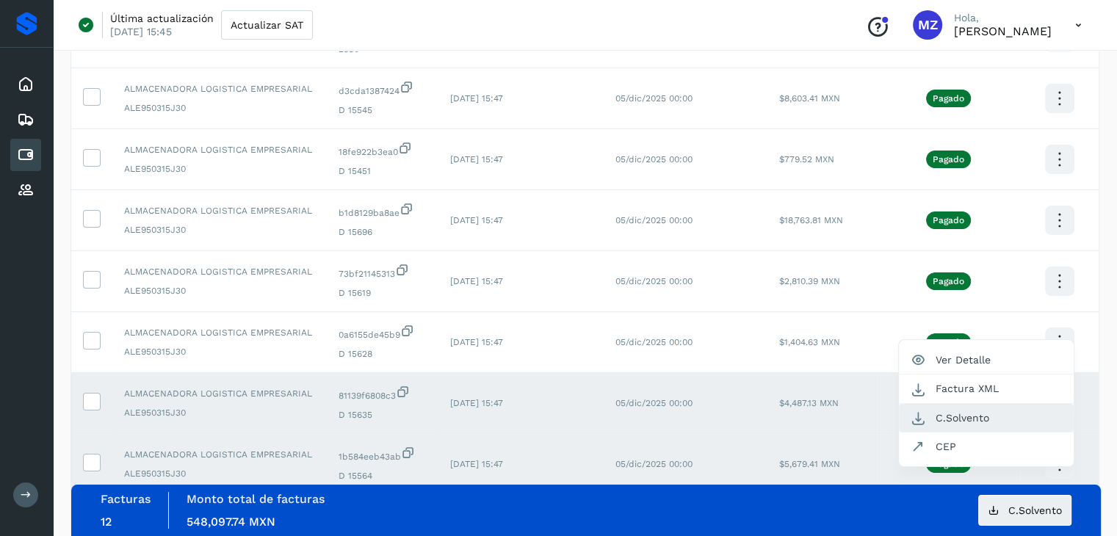
click at [974, 406] on button "C.Solvento" at bounding box center [986, 418] width 175 height 29
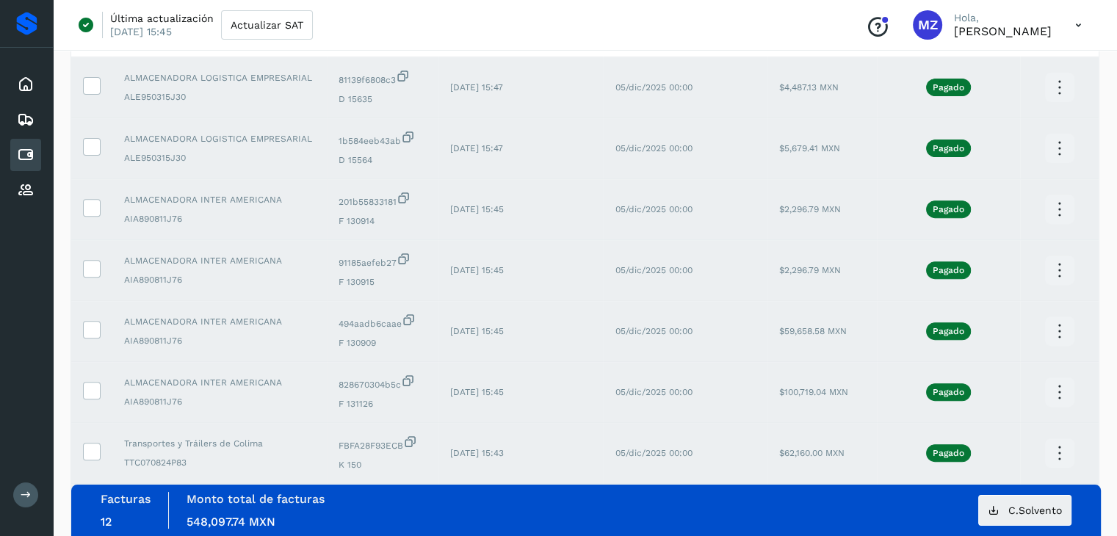
scroll to position [536, 0]
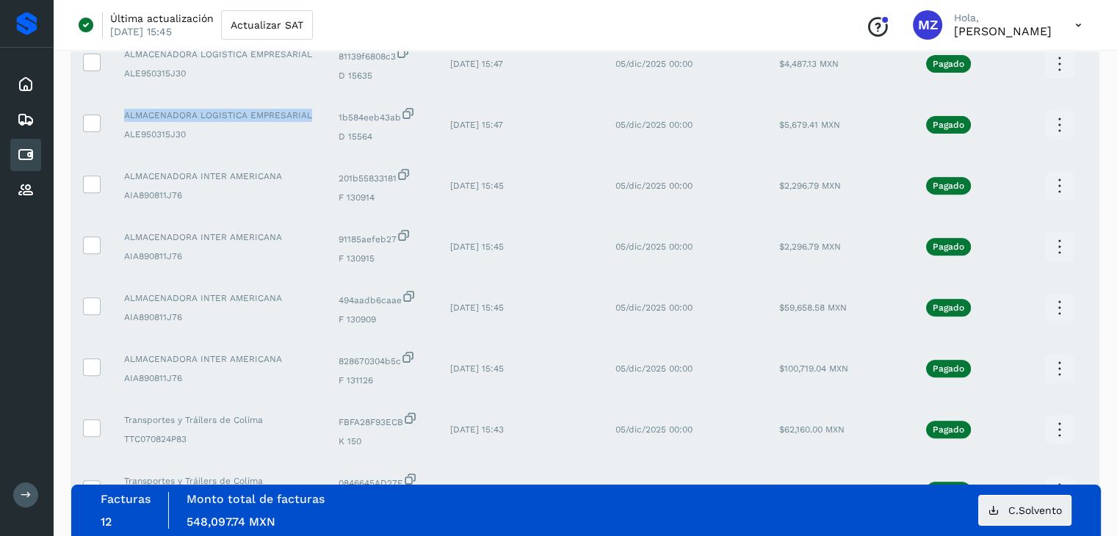
drag, startPoint x: 306, startPoint y: 119, endPoint x: 125, endPoint y: 118, distance: 181.4
click at [125, 118] on span "ALMACENADORA LOGISTICA EMPRESARIAL" at bounding box center [219, 115] width 191 height 13
copy span "ALMACENADORA LOGISTICA EMPRESARIAL"
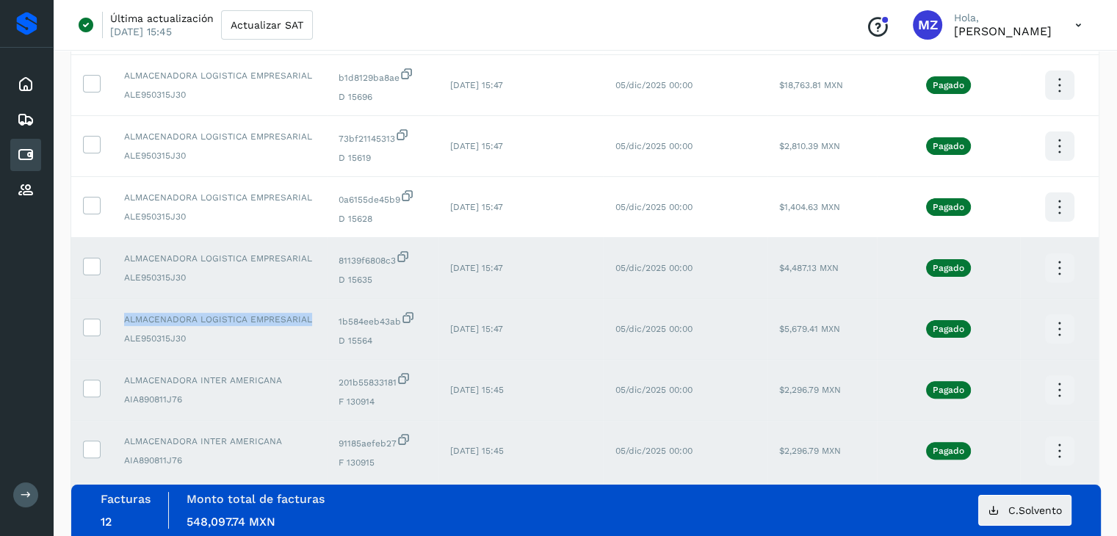
scroll to position [320, 0]
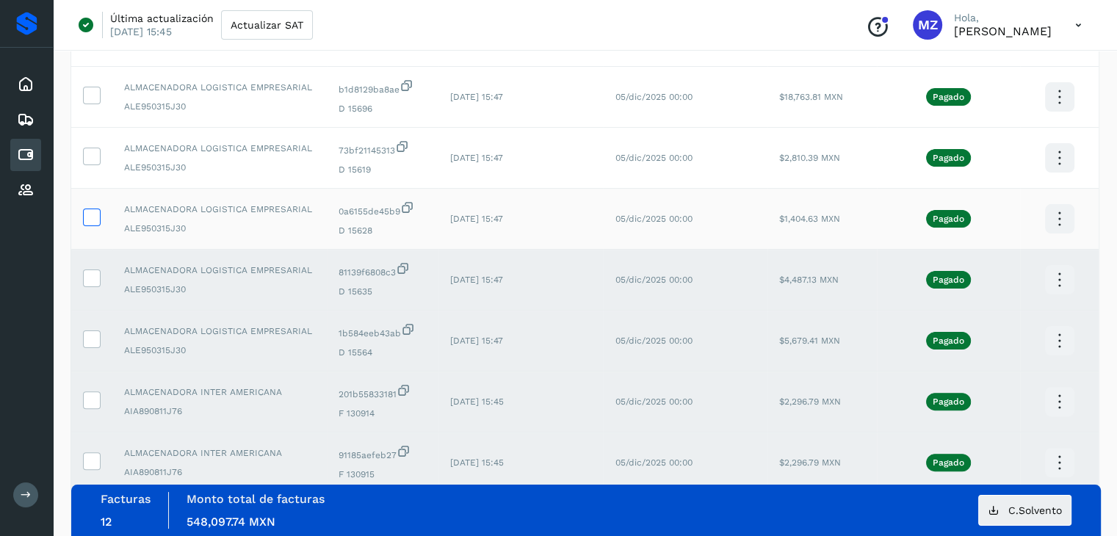
click at [92, 222] on icon at bounding box center [91, 216] width 15 height 15
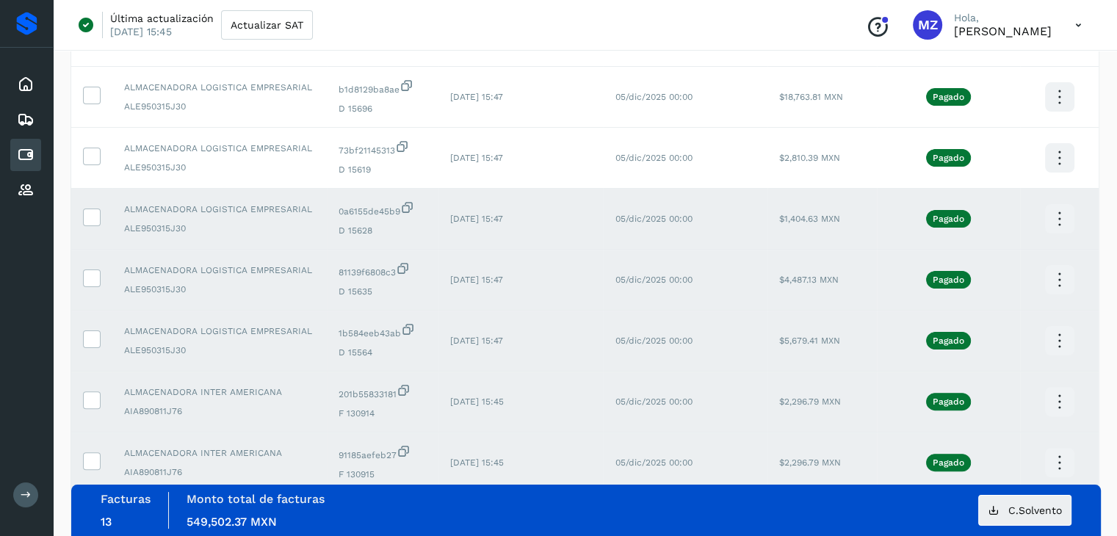
click at [1065, 222] on icon at bounding box center [1059, 219] width 35 height 35
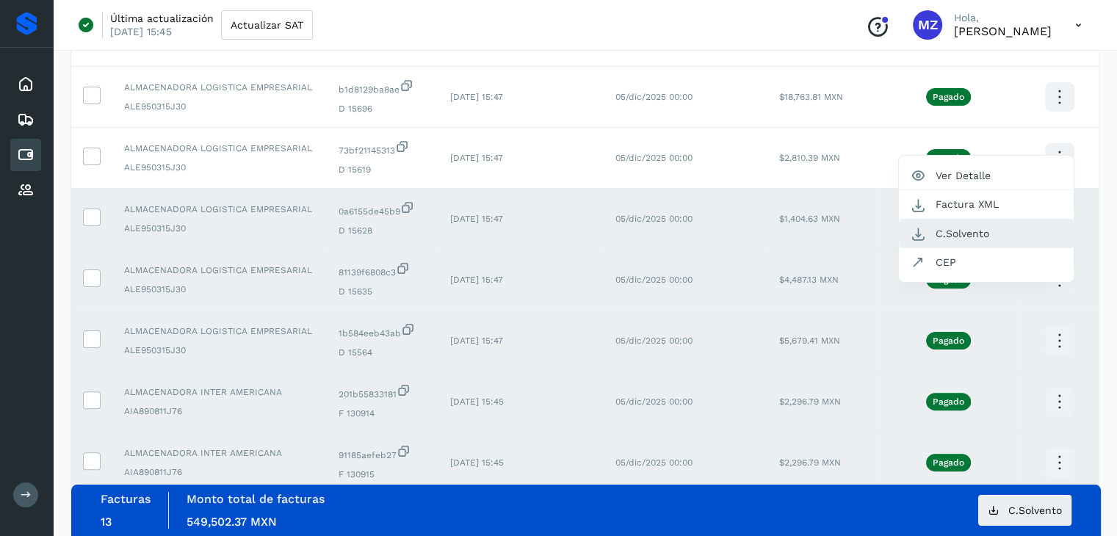
click at [972, 236] on button "C.Solvento" at bounding box center [986, 234] width 175 height 29
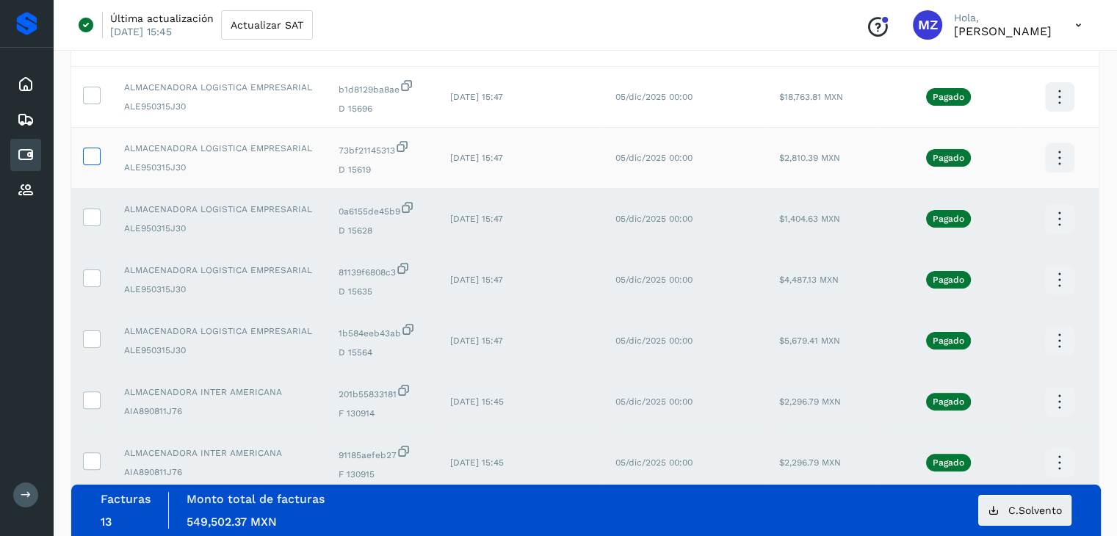
click at [91, 158] on icon at bounding box center [91, 155] width 15 height 15
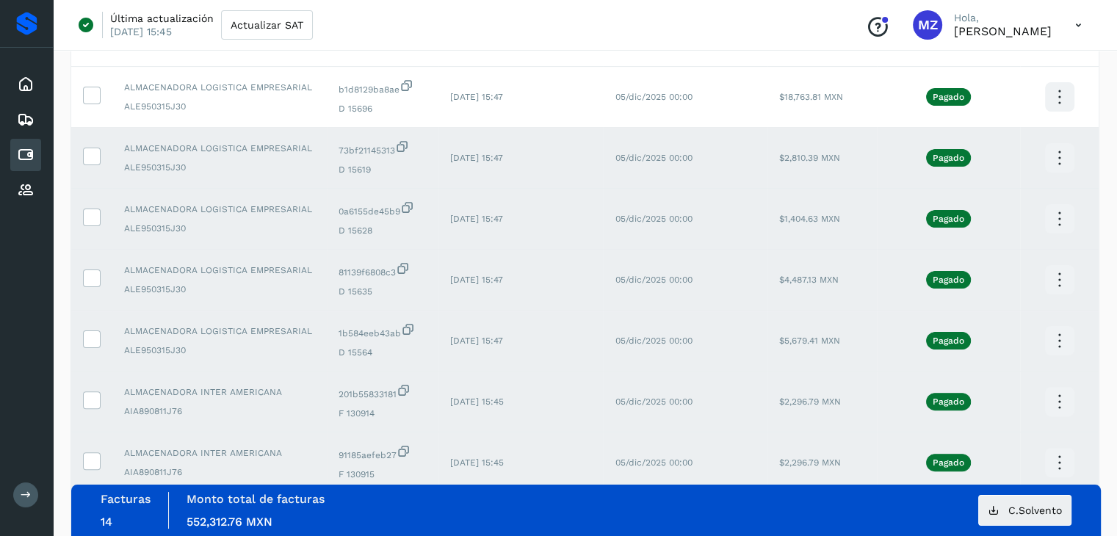
click at [1060, 158] on icon at bounding box center [1059, 158] width 35 height 35
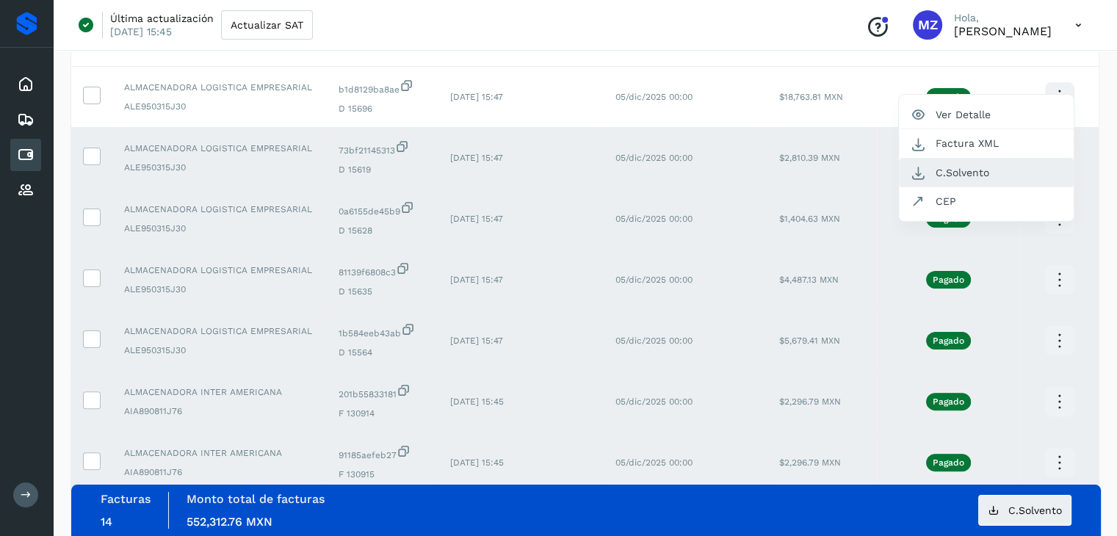
click at [999, 162] on button "C.Solvento" at bounding box center [986, 173] width 175 height 29
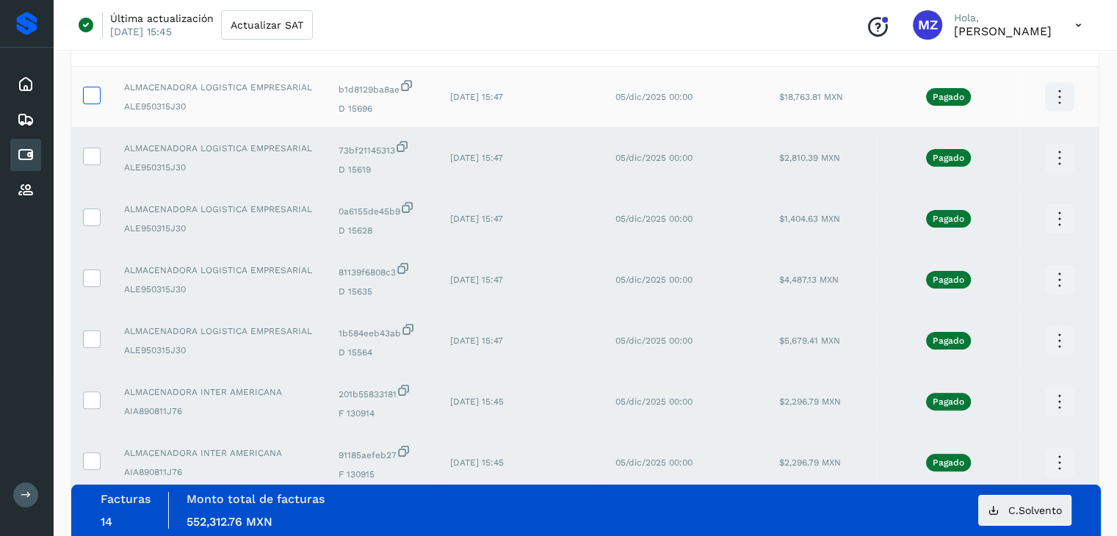
click at [87, 95] on icon at bounding box center [91, 94] width 15 height 15
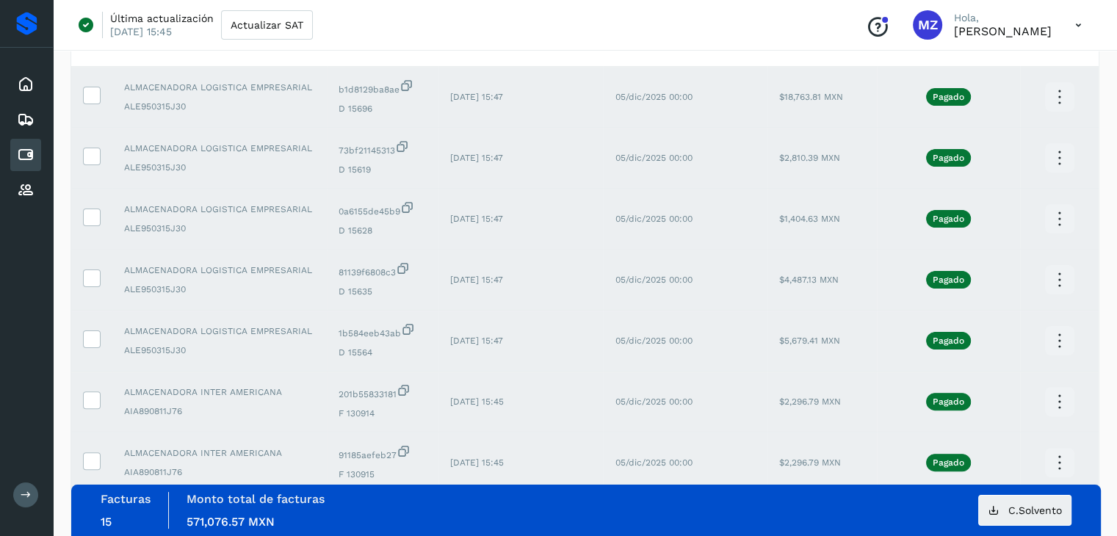
click at [1060, 94] on icon at bounding box center [1059, 97] width 35 height 35
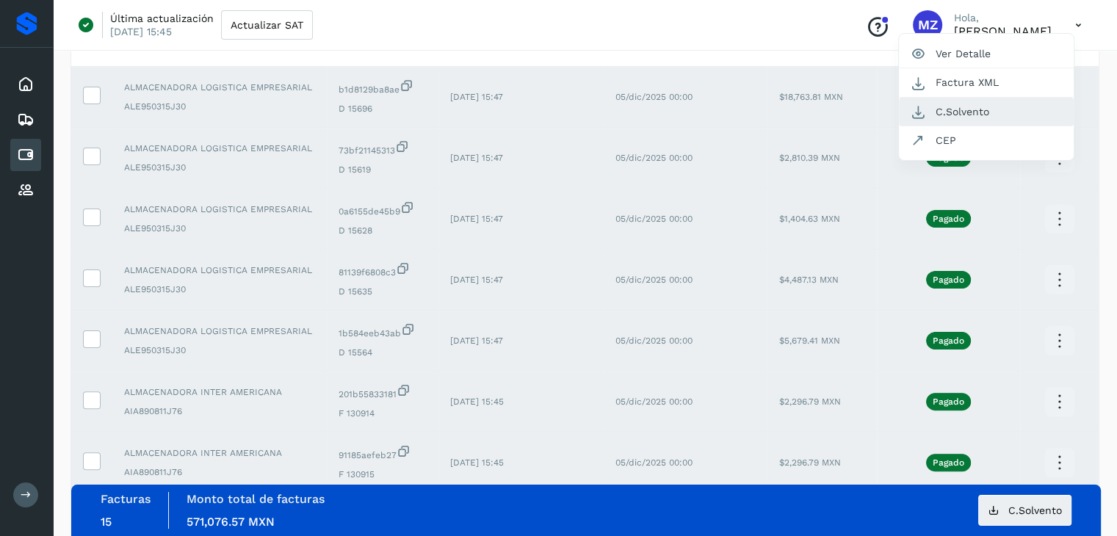
click at [968, 106] on button "C.Solvento" at bounding box center [986, 112] width 175 height 29
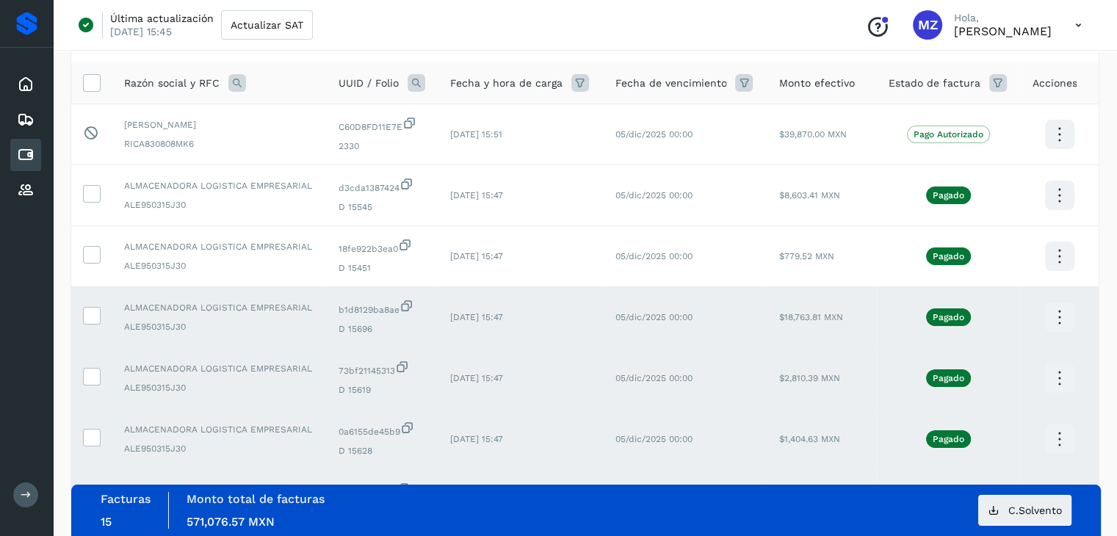
scroll to position [0, 0]
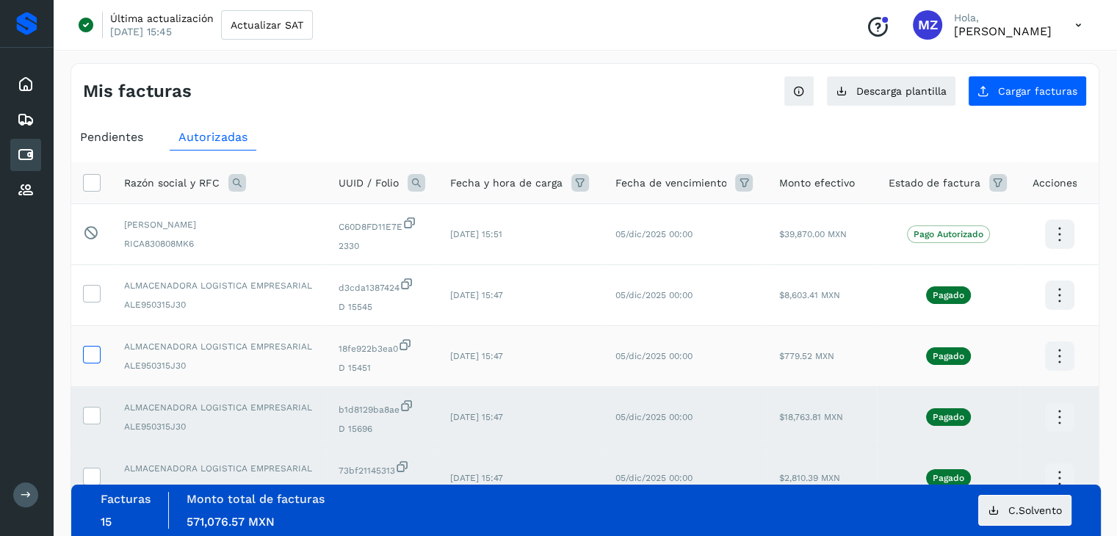
click at [94, 355] on icon at bounding box center [91, 353] width 15 height 15
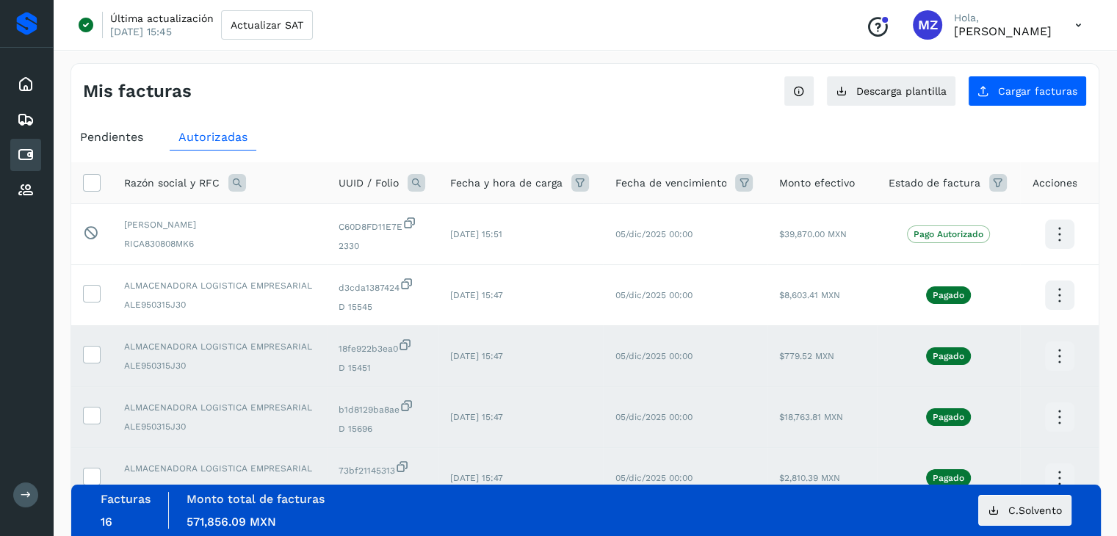
click at [1064, 355] on icon at bounding box center [1059, 356] width 35 height 35
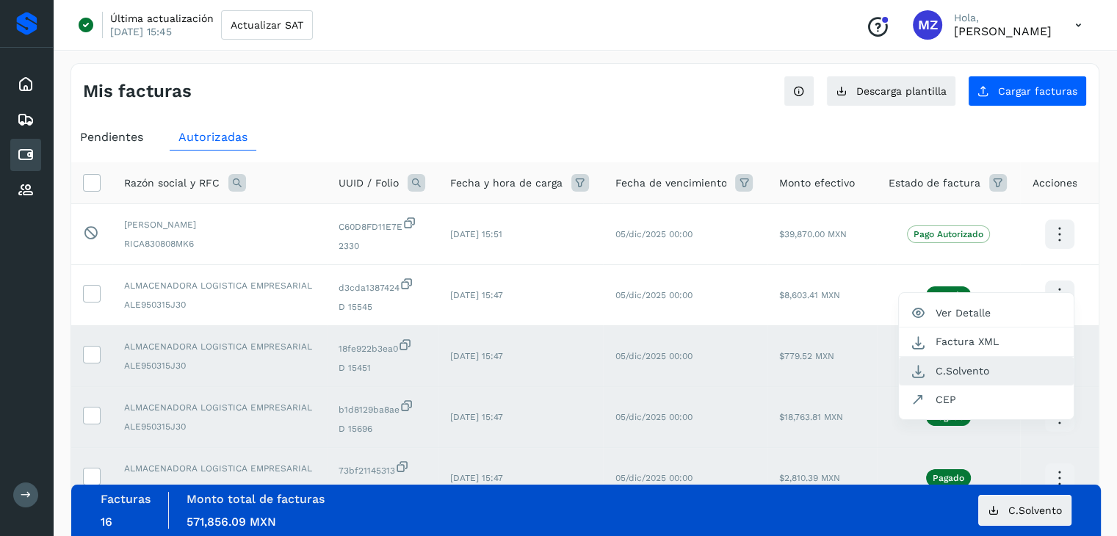
click at [976, 377] on button "C.Solvento" at bounding box center [986, 371] width 175 height 29
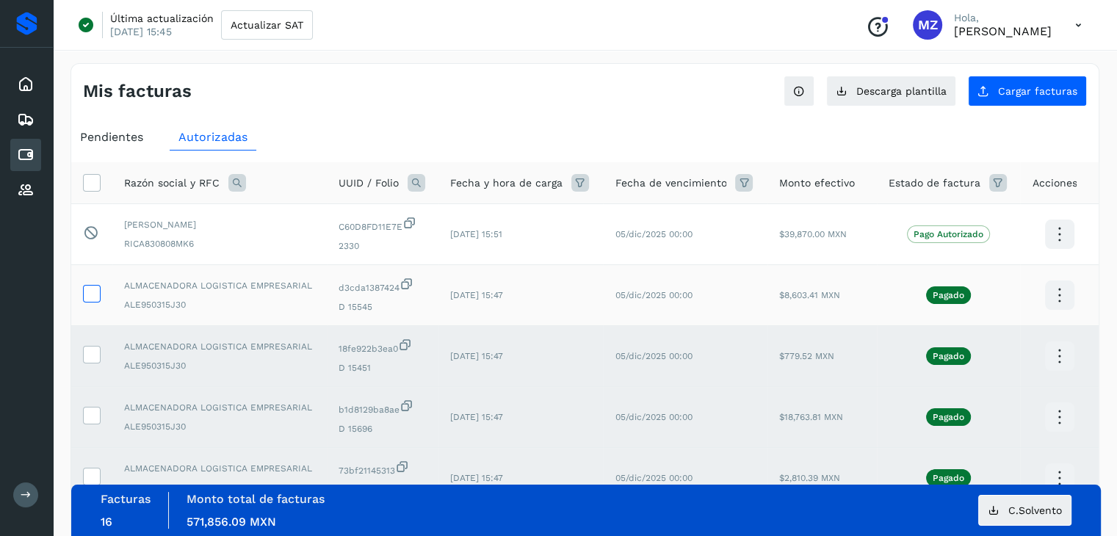
click at [85, 291] on icon at bounding box center [91, 292] width 15 height 15
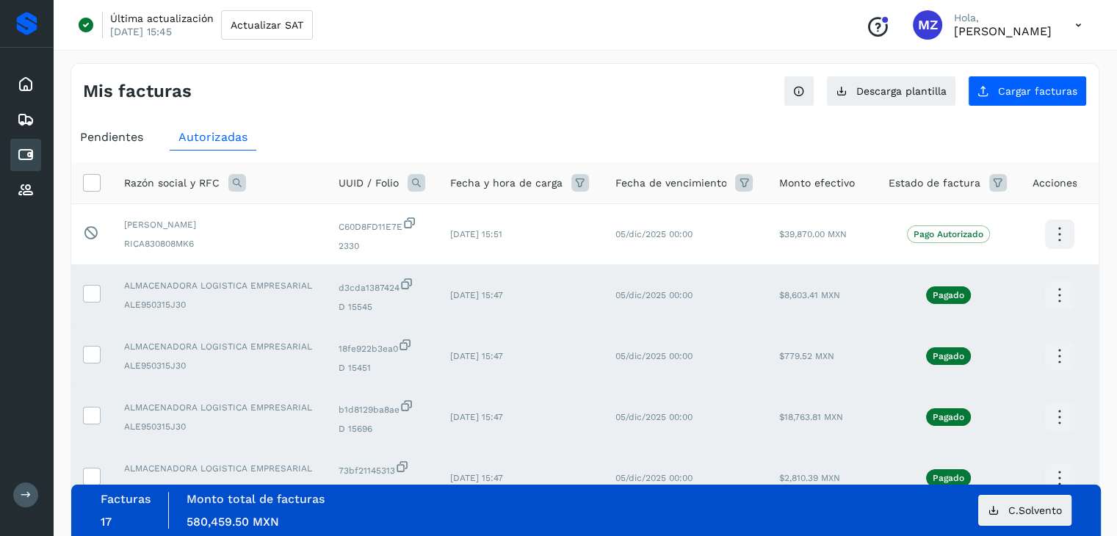
click at [1059, 298] on icon at bounding box center [1059, 295] width 35 height 35
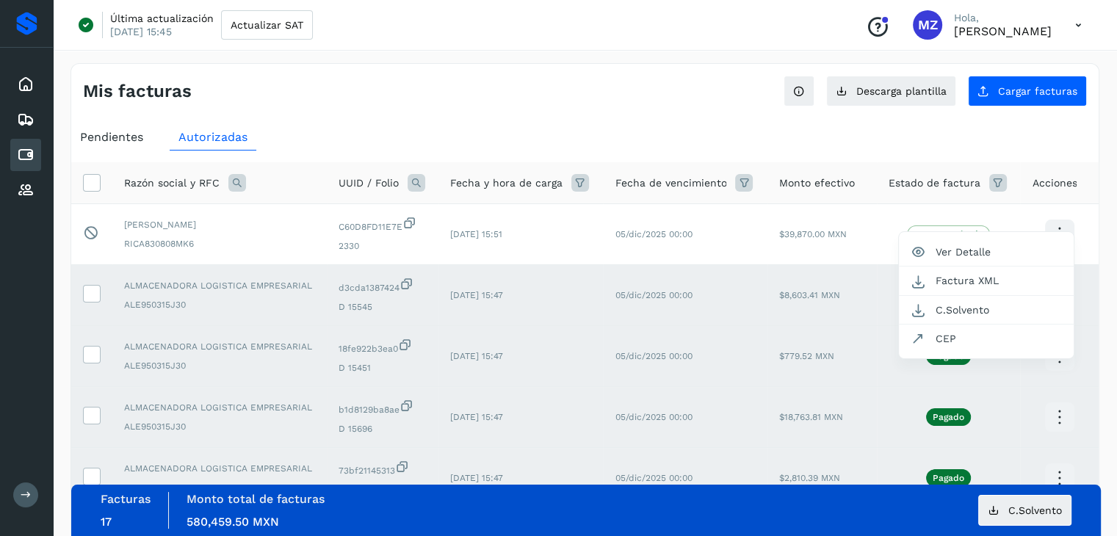
click at [1093, 240] on div at bounding box center [558, 268] width 1117 height 536
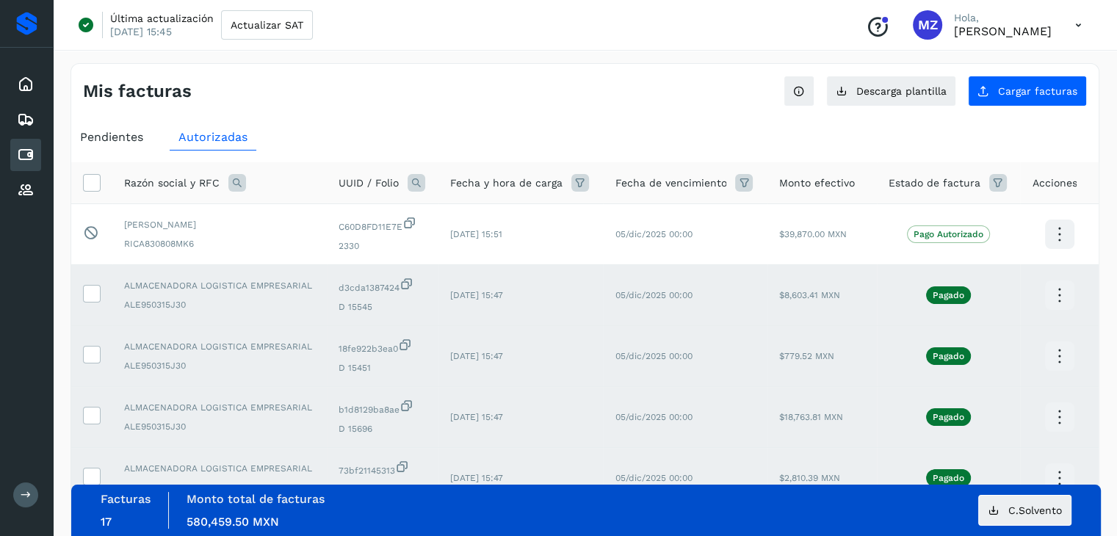
click at [1060, 299] on icon at bounding box center [1059, 295] width 35 height 35
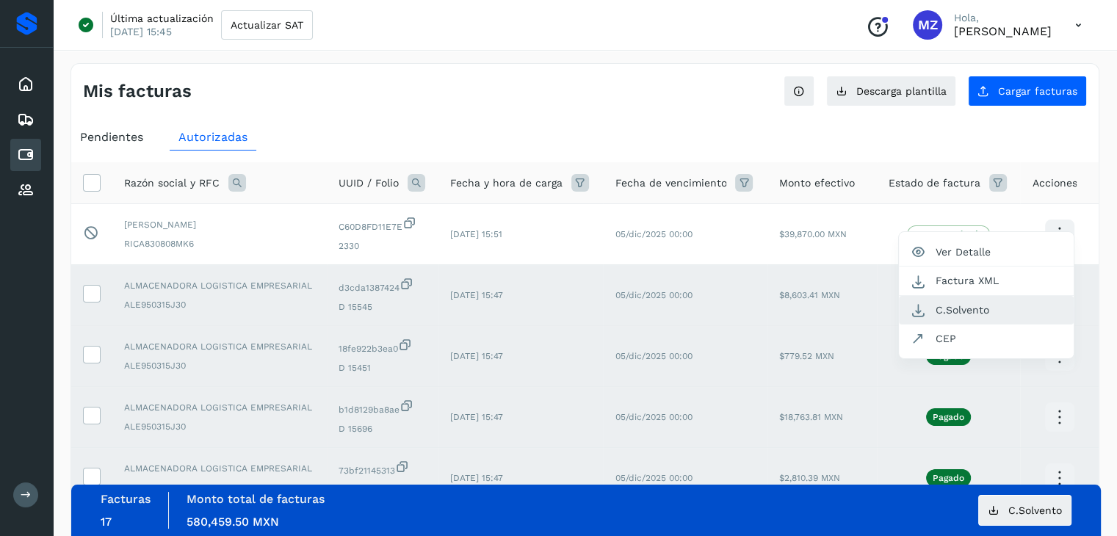
click at [981, 311] on button "C.Solvento" at bounding box center [986, 310] width 175 height 29
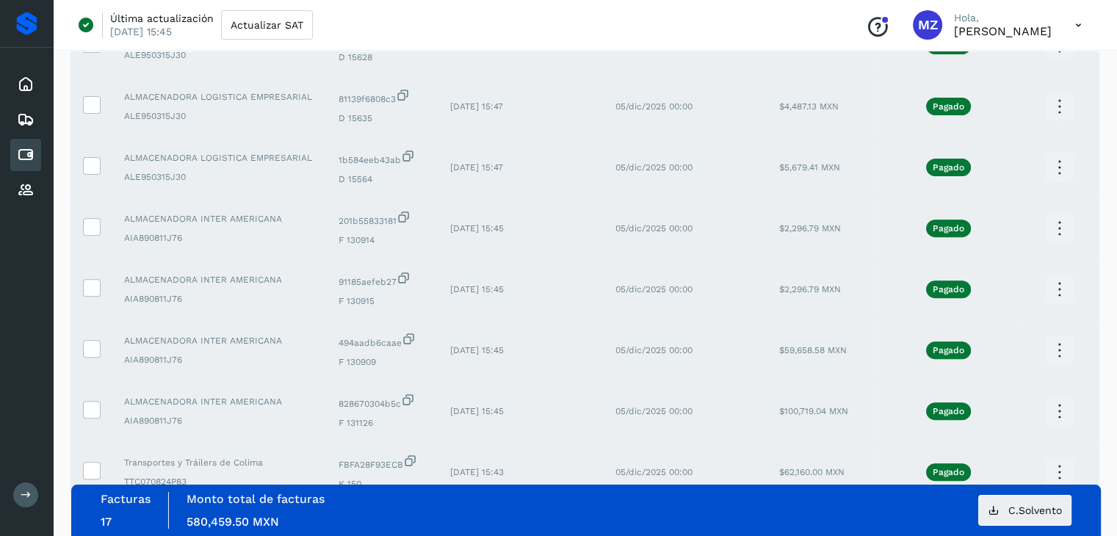
scroll to position [34, 0]
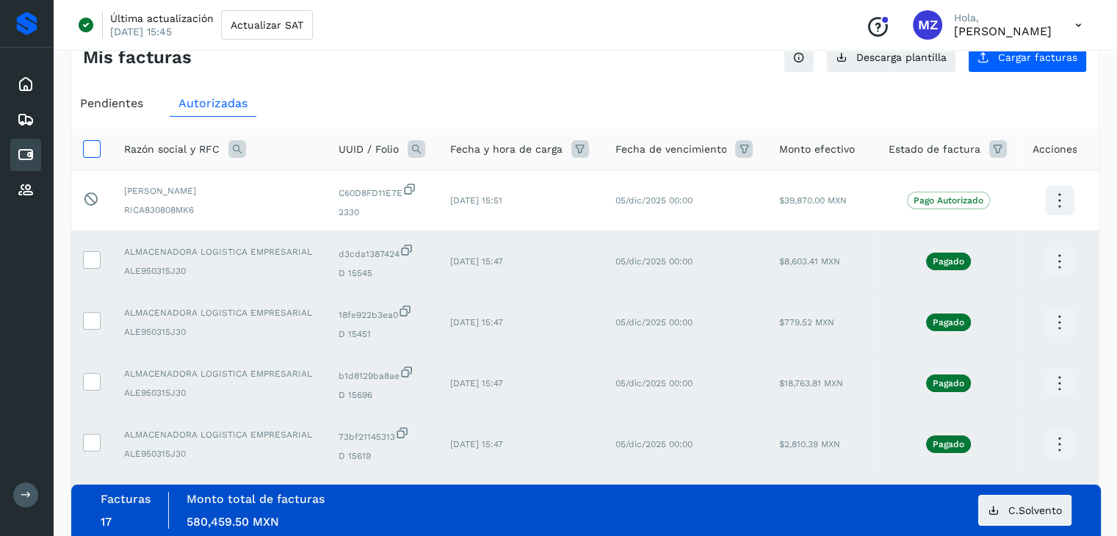
click at [95, 143] on icon at bounding box center [91, 147] width 15 height 15
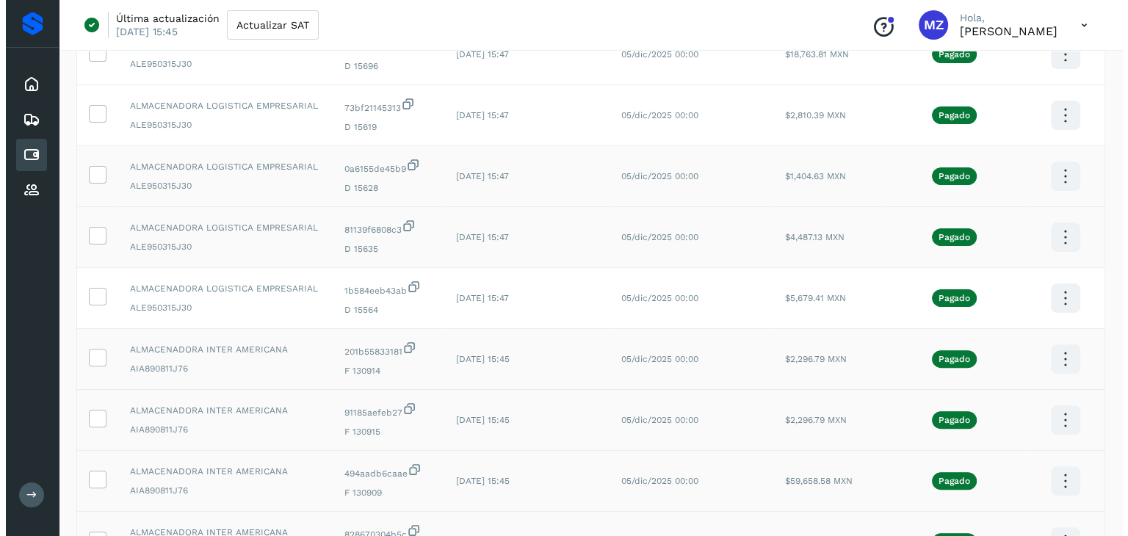
scroll to position [0, 0]
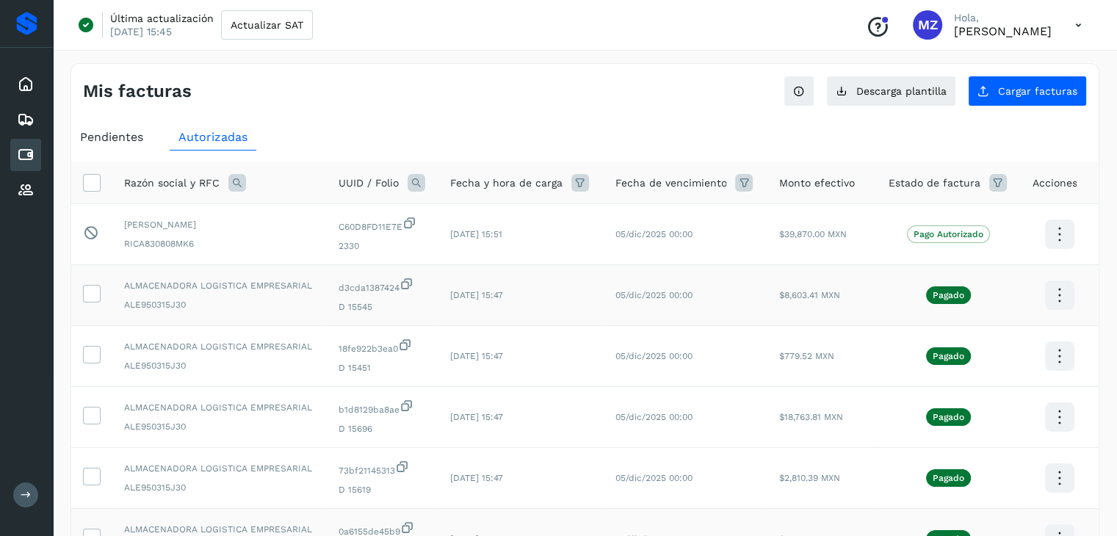
click at [1072, 21] on icon at bounding box center [1078, 25] width 30 height 30
click at [1010, 90] on div "Cerrar sesión" at bounding box center [1005, 95] width 175 height 28
